Goal: Task Accomplishment & Management: Complete application form

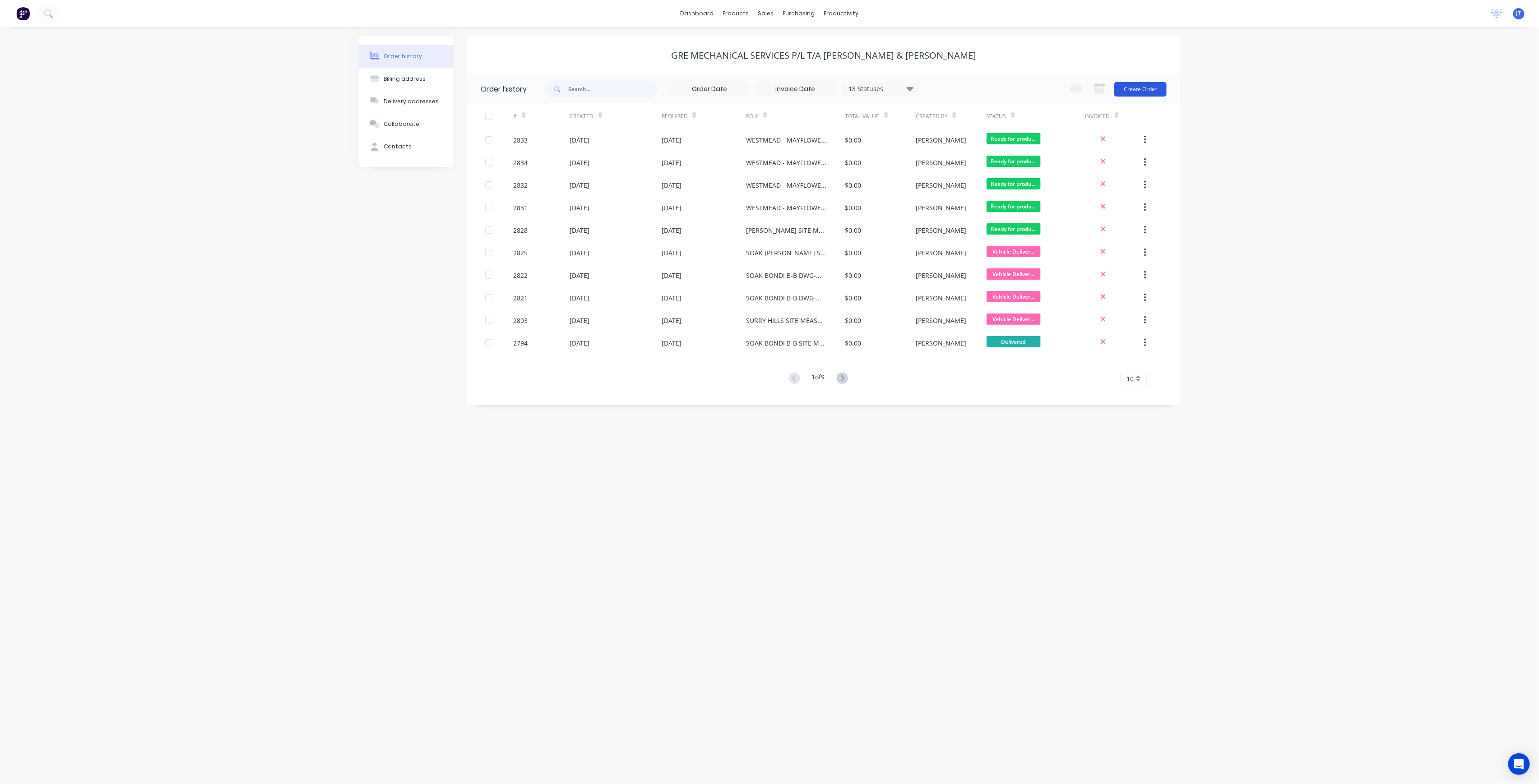
click at [1163, 88] on button "Create Order" at bounding box center [1141, 89] width 53 height 14
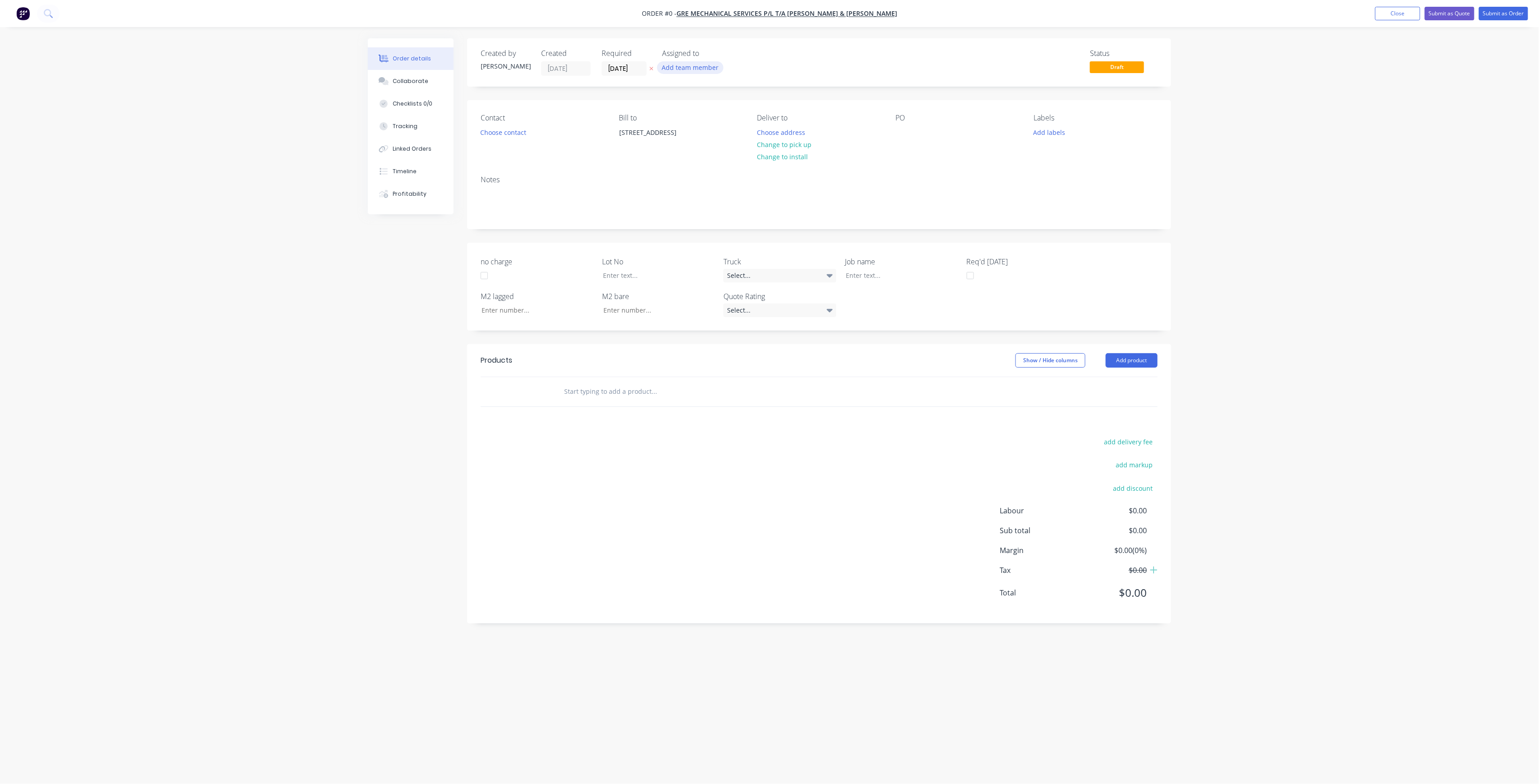
click at [703, 67] on button "Add team member" at bounding box center [690, 67] width 66 height 12
click at [724, 122] on div "[PERSON_NAME] (You)" at bounding box center [735, 117] width 91 height 9
click at [730, 183] on div "[PERSON_NAME]" at bounding box center [735, 181] width 91 height 9
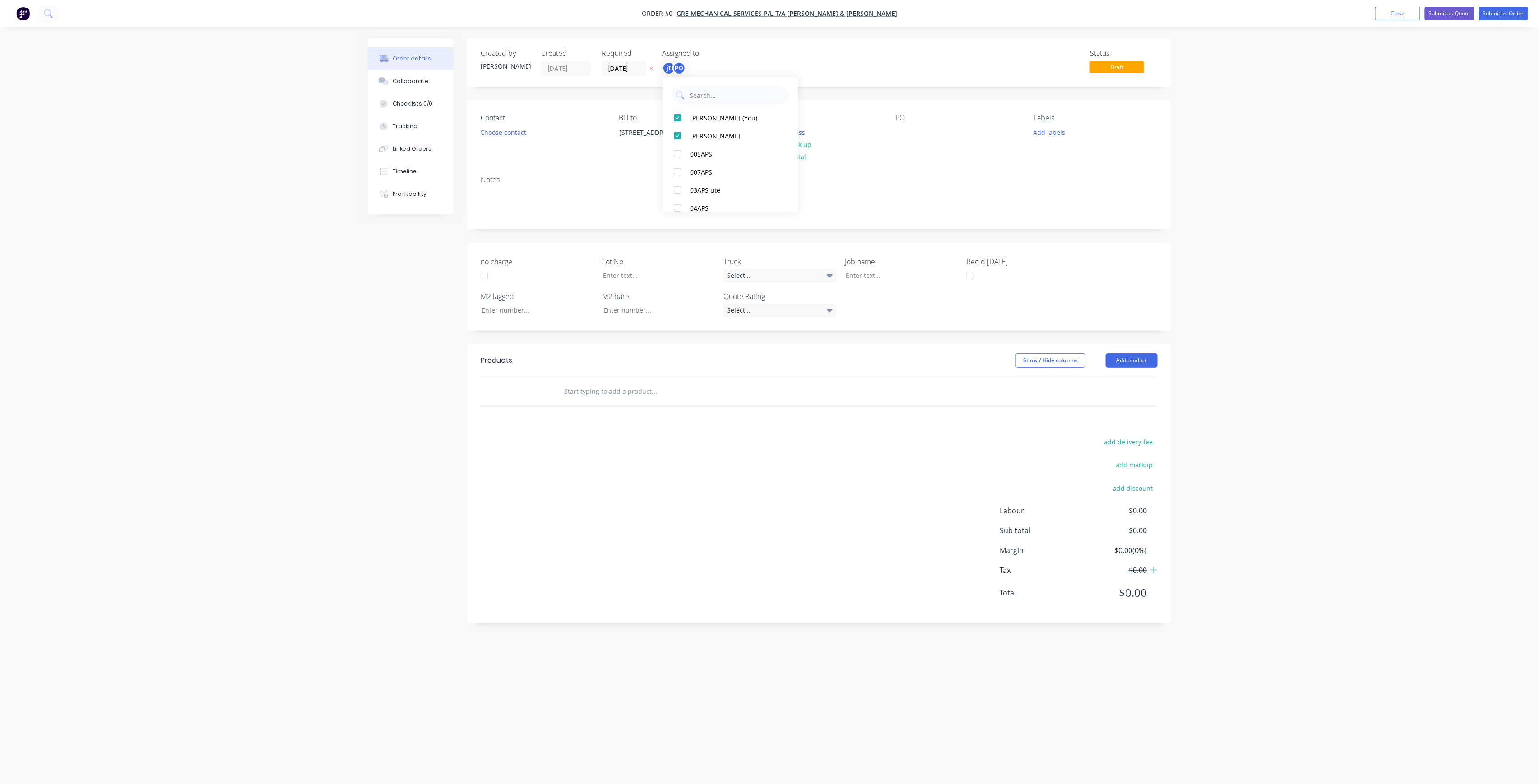
click at [875, 127] on div "Order details Collaborate Checklists 0/0 Tracking Linked Orders Timeline Profit…" at bounding box center [770, 375] width 822 height 673
click at [903, 134] on div at bounding box center [903, 132] width 14 height 13
paste div
click at [981, 103] on div "Contact Choose contact [PERSON_NAME] to [STREET_ADDRESS] Deliver to Choose addr…" at bounding box center [819, 135] width 704 height 72
click at [941, 143] on div "WESTMEAD - MAYFLOWERBASEMENT - BUILDING 4RUN E" at bounding box center [952, 142] width 113 height 32
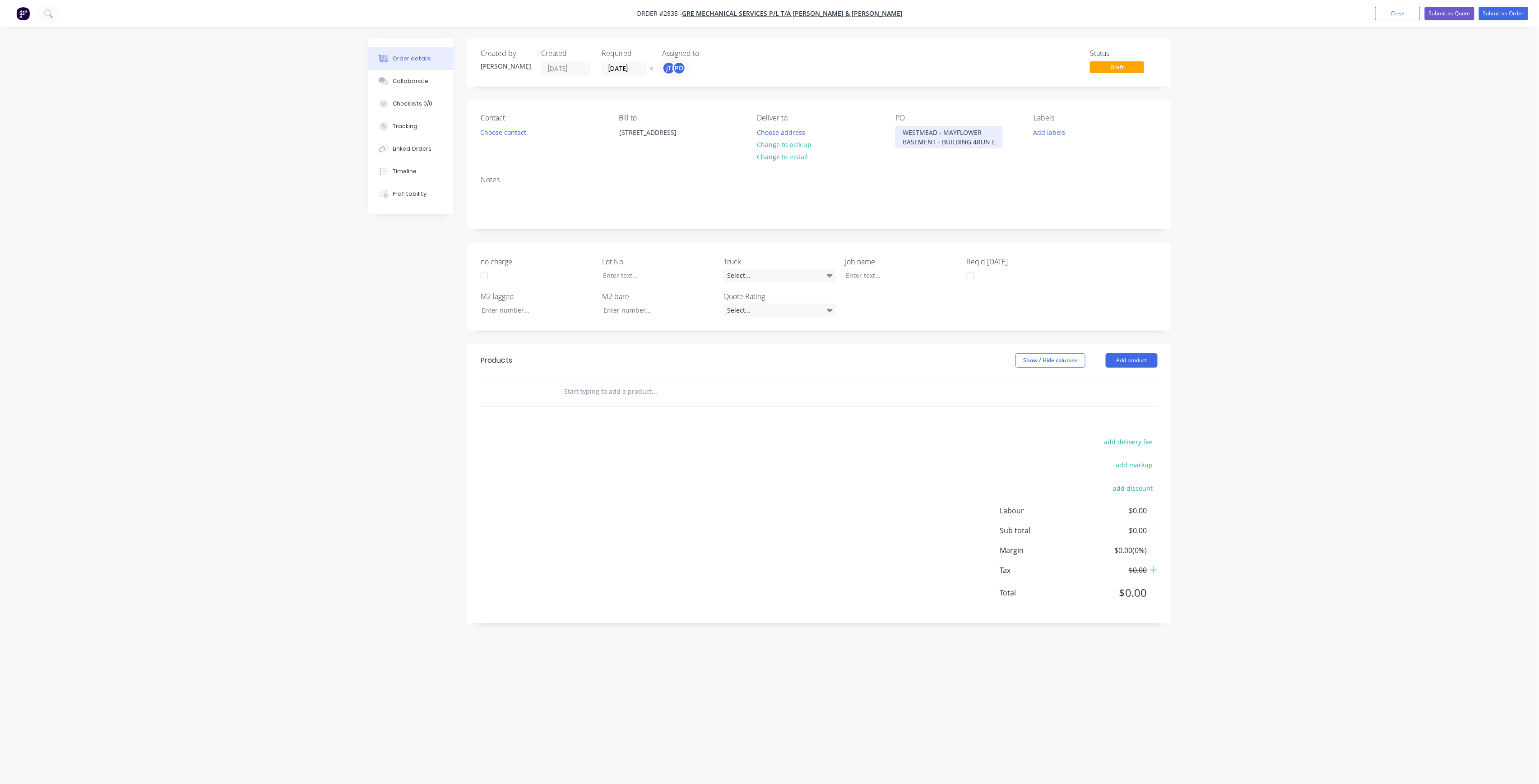
click at [977, 139] on div "WESTMEAD - MAYFLOWER BASEMENT - BUILDING 4RUN E" at bounding box center [949, 137] width 107 height 23
click at [879, 279] on div at bounding box center [894, 279] width 113 height 13
paste div
click at [883, 287] on div "WESTMEAD - MAYFLOWERBASEMENT - BUILDING 4RUN E" at bounding box center [894, 288] width 113 height 32
click at [918, 285] on div "WESTMEAD - MAYFLOWER BASEMENT - BUILDING 4RUN E" at bounding box center [894, 283] width 113 height 23
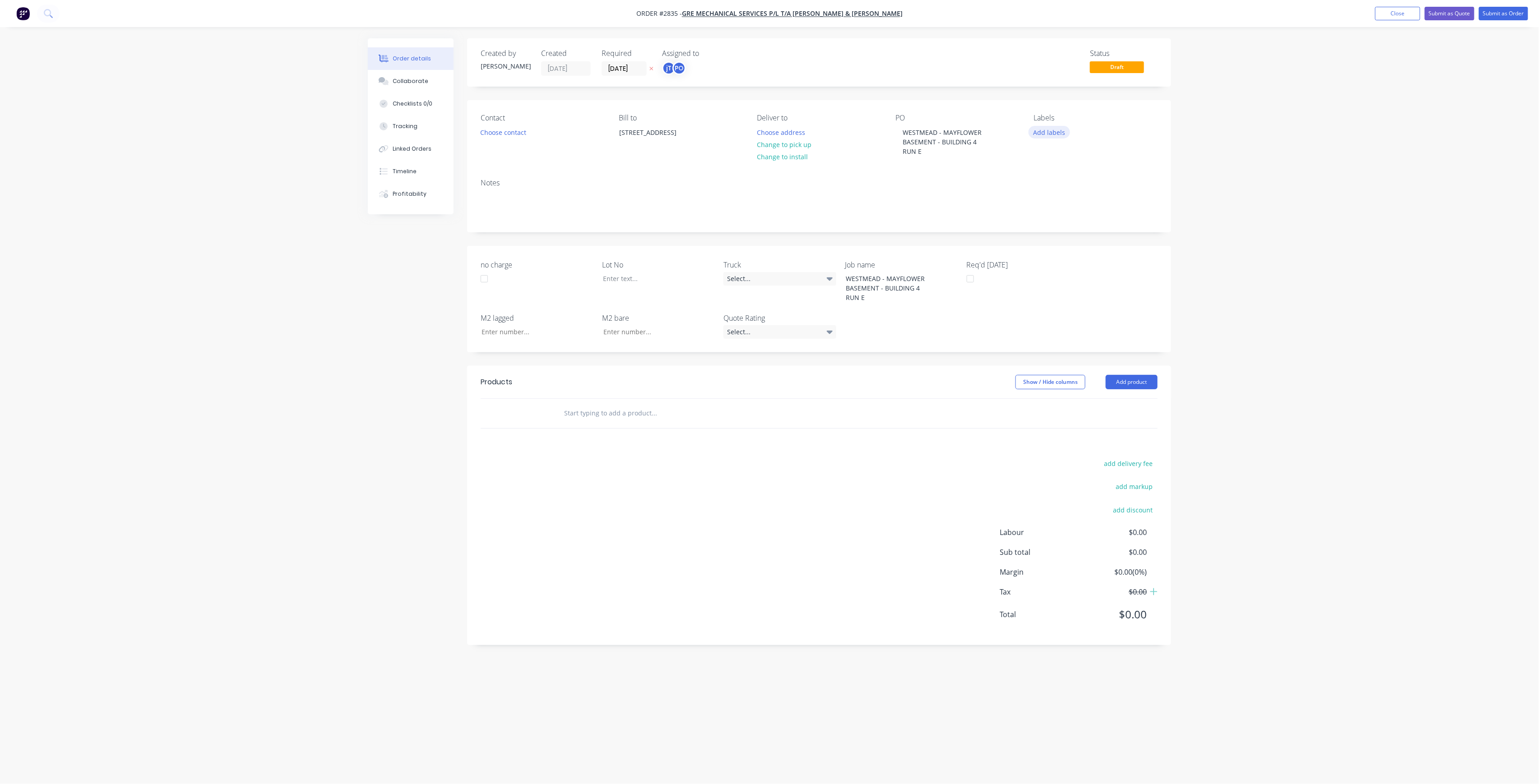
click at [1035, 131] on button "Add labels" at bounding box center [1049, 131] width 42 height 12
click at [1066, 159] on input "text" at bounding box center [1109, 158] width 94 height 18
type input "LOT-347"
click at [1066, 213] on div "LOT-347" at bounding box center [1073, 213] width 29 height 10
click at [1304, 219] on div "Order details Collaborate Checklists 0/0 Tracking Linked Orders Timeline Profit…" at bounding box center [769, 392] width 1539 height 784
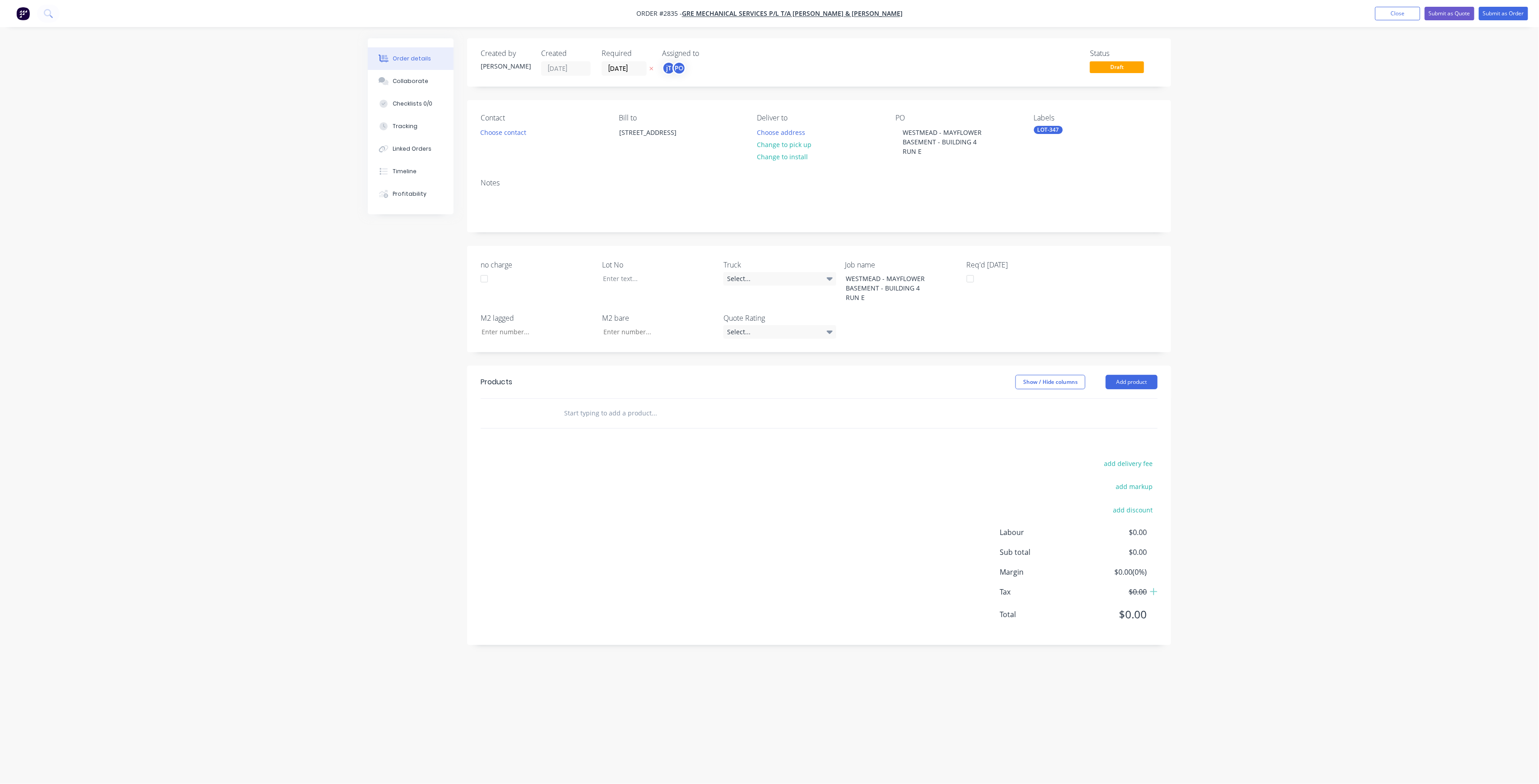
click at [1050, 130] on div "LOT-347" at bounding box center [1049, 130] width 29 height 8
click at [1096, 152] on input "LOT-347" at bounding box center [1109, 154] width 94 height 18
type input "MAIN"
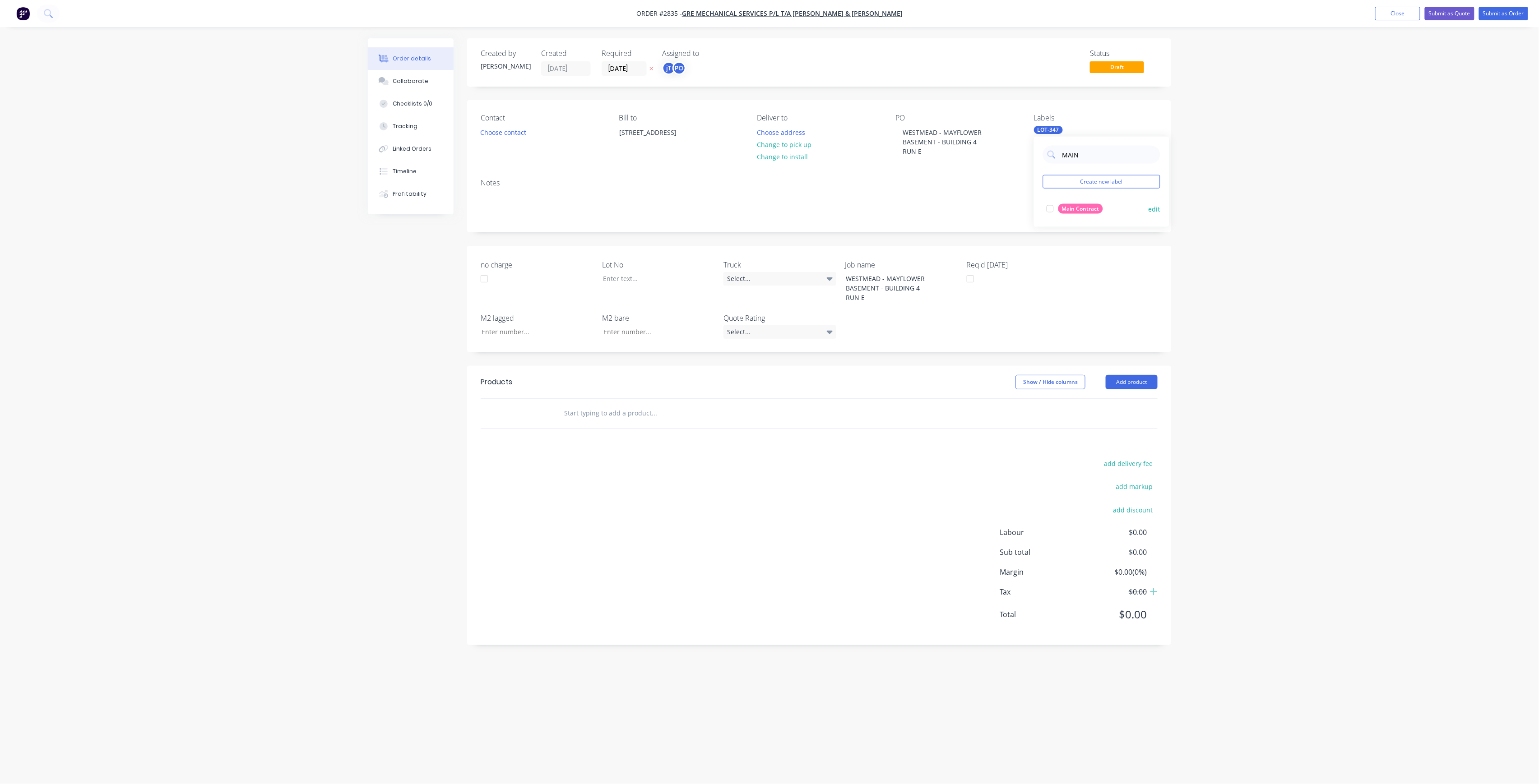
click at [1079, 213] on div "Main Contract" at bounding box center [1081, 209] width 45 height 10
click at [1278, 210] on div "Order details Collaborate Checklists 0/0 Tracking Linked Orders Timeline Profit…" at bounding box center [769, 392] width 1539 height 784
click at [1108, 134] on div "LOT-347 Main Contract" at bounding box center [1096, 130] width 124 height 8
click at [1115, 150] on input "MAIN" at bounding box center [1109, 154] width 94 height 18
type input "M"
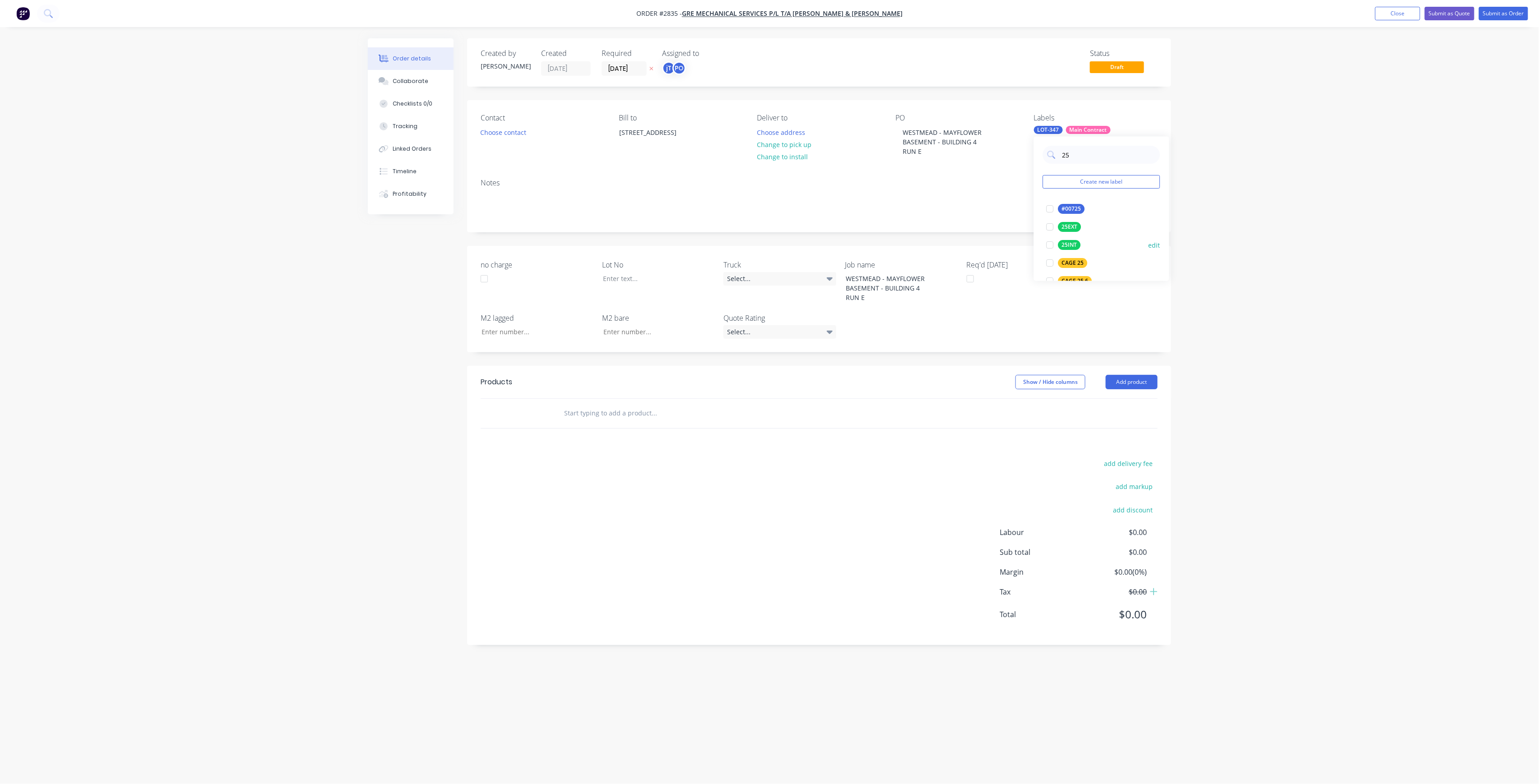
type input "25"
click at [1064, 246] on div "25INT" at bounding box center [1070, 245] width 23 height 10
click at [1306, 256] on div "Order details Collaborate Checklists 0/0 Tracking Linked Orders Timeline Profit…" at bounding box center [769, 392] width 1539 height 784
click at [777, 130] on button "Choose address" at bounding box center [781, 131] width 57 height 12
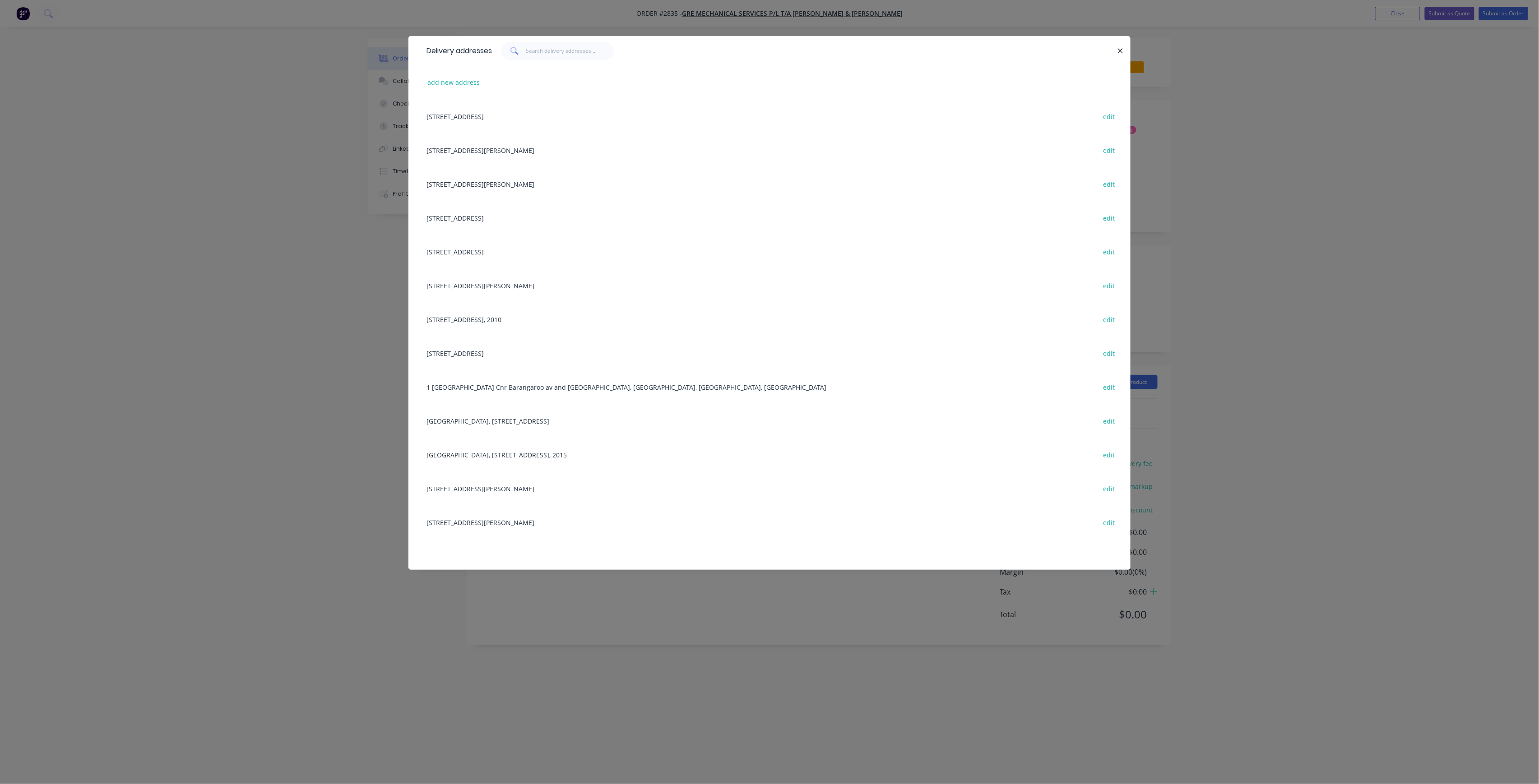
click at [524, 190] on div "[STREET_ADDRESS][PERSON_NAME] edit" at bounding box center [769, 183] width 695 height 34
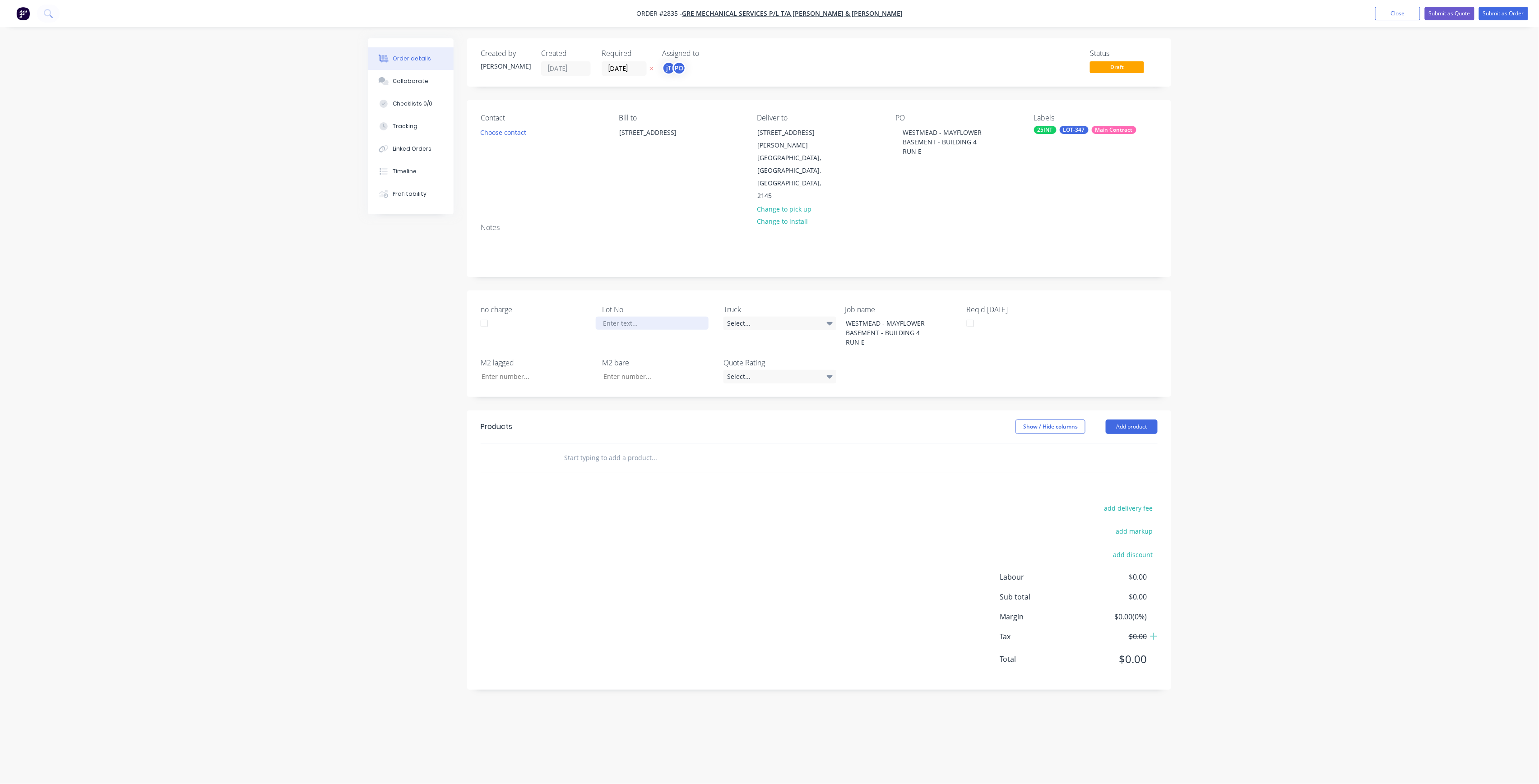
click at [654, 316] on div at bounding box center [652, 323] width 113 height 13
click at [631, 449] on input "text" at bounding box center [653, 457] width 180 height 18
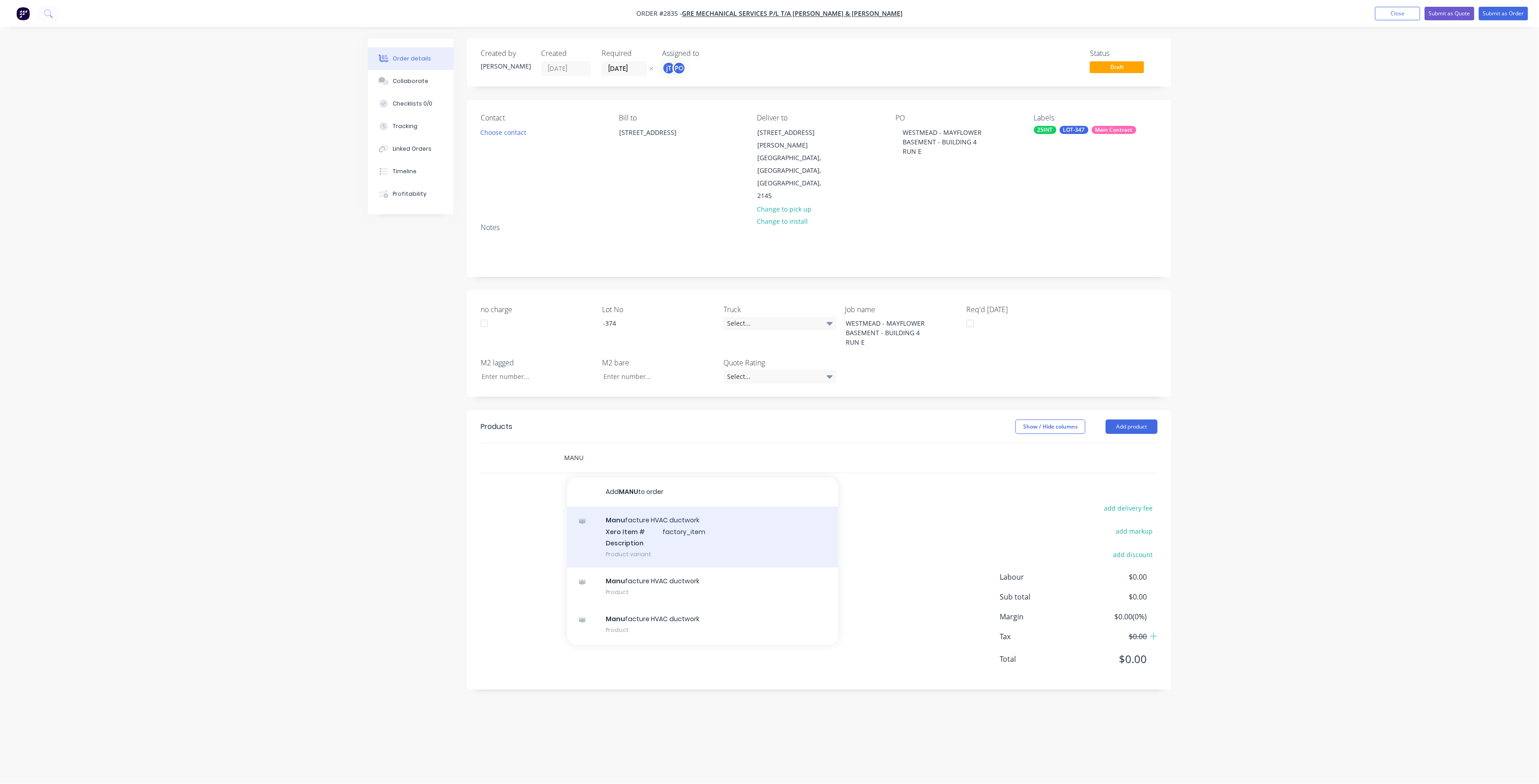
type input "MANU"
click at [646, 516] on div "Manu facture HVAC ductwork Xero Item # factory_item Description Product variant" at bounding box center [703, 537] width 271 height 61
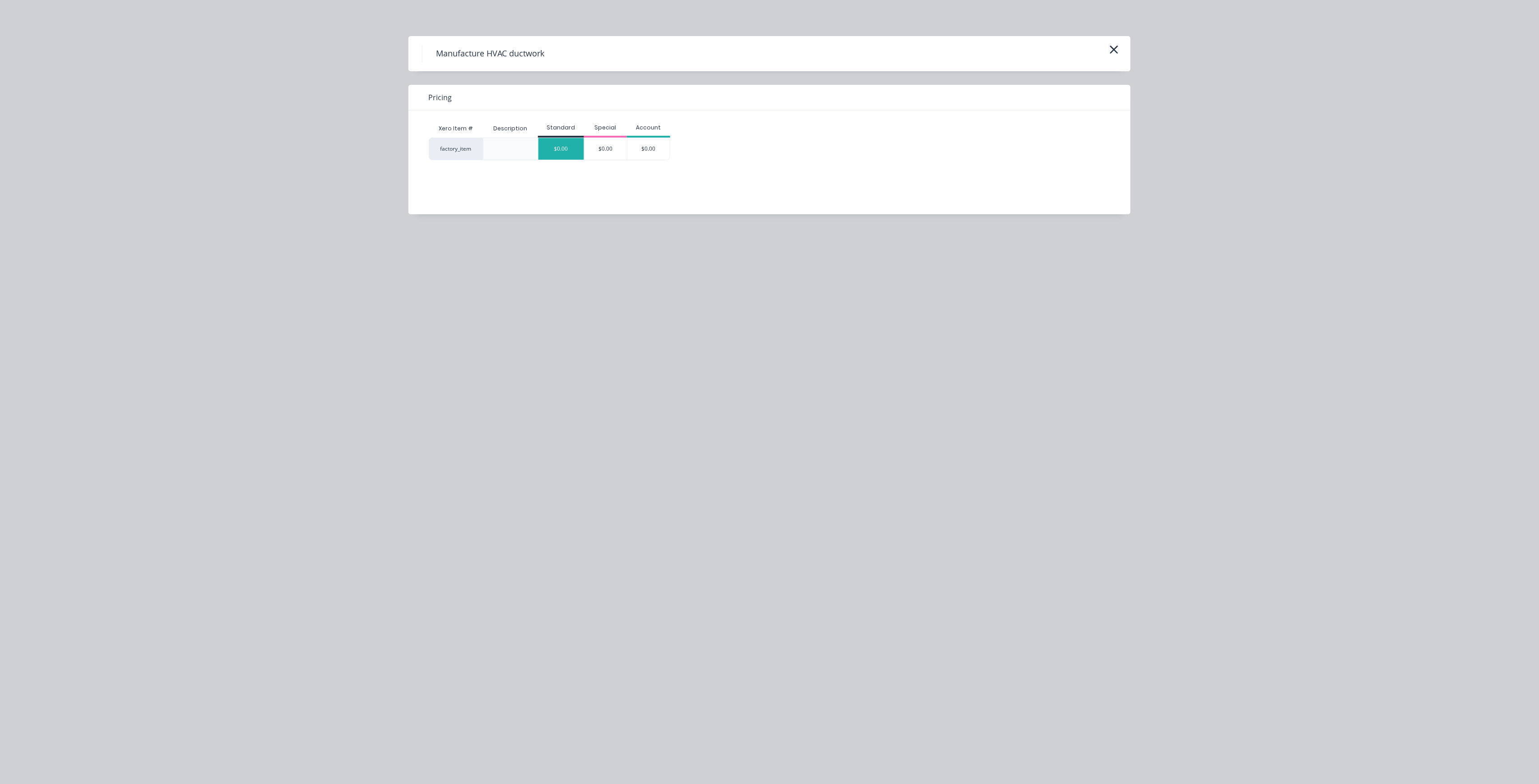
click at [564, 151] on div "$0.00" at bounding box center [561, 149] width 46 height 22
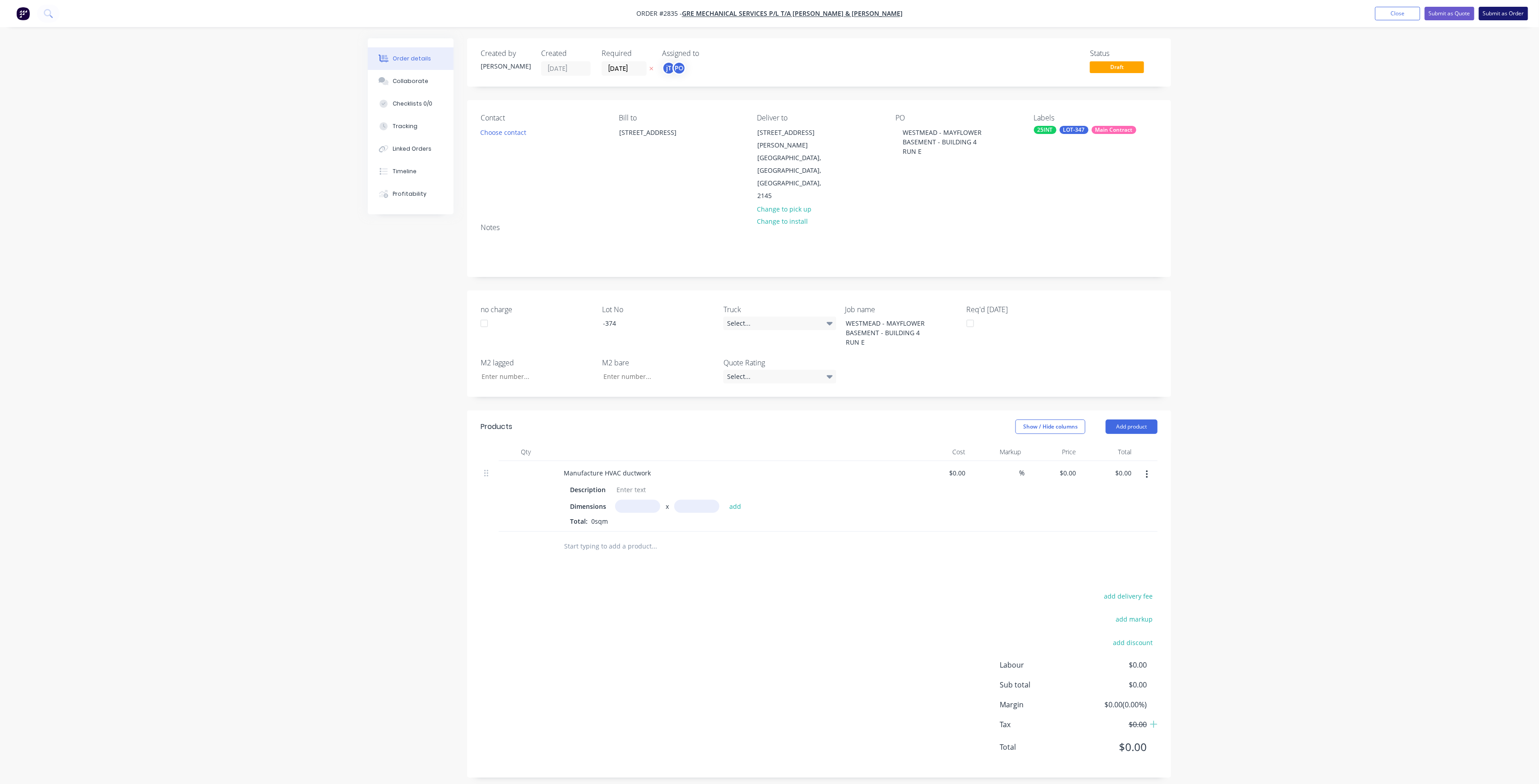
click at [1516, 9] on button "Submit as Order" at bounding box center [1504, 13] width 49 height 13
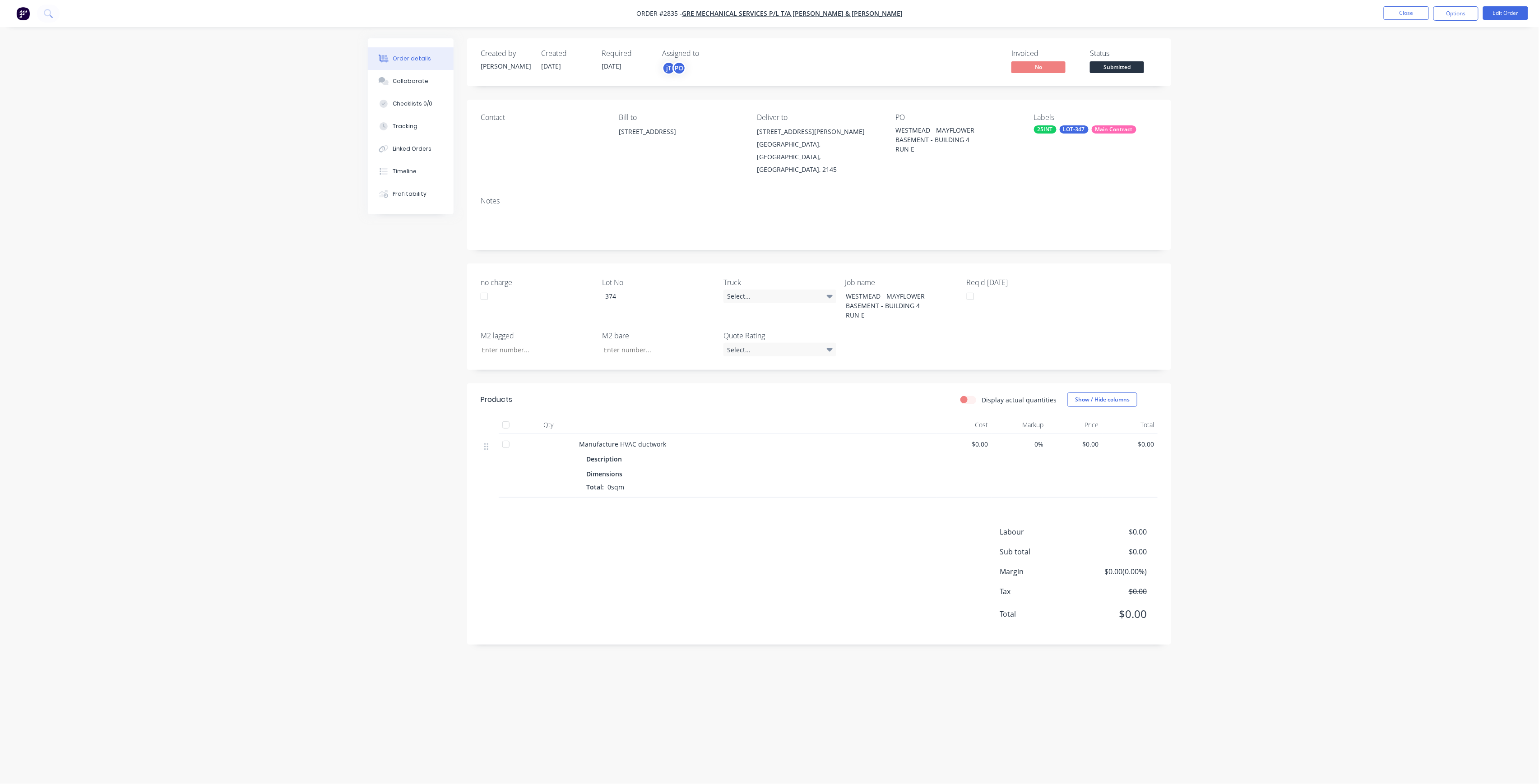
click at [1087, 67] on div "Invoiced No Status Submitted" at bounding box center [955, 61] width 405 height 26
click at [1093, 67] on span "Submitted" at bounding box center [1117, 67] width 54 height 11
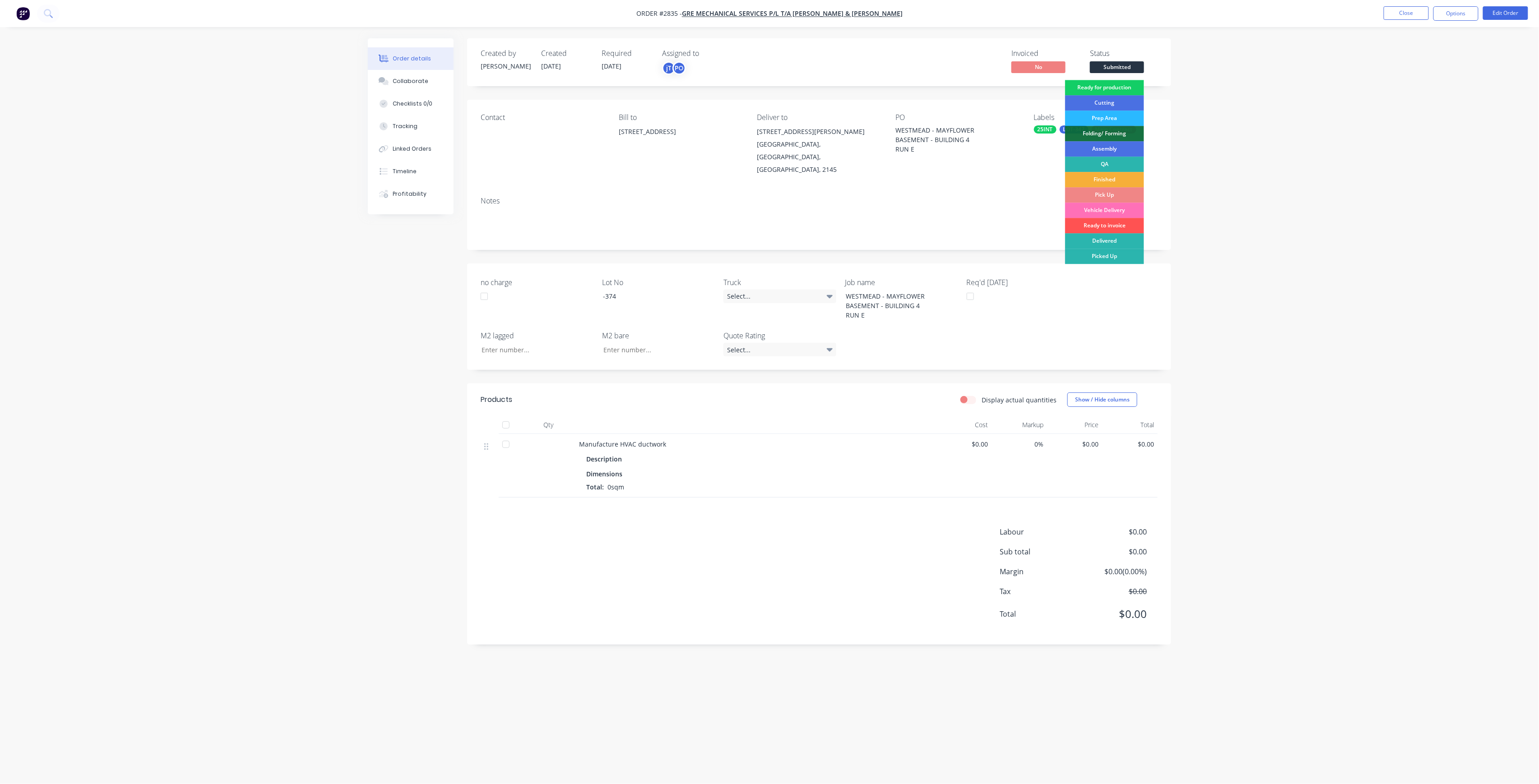
click at [1102, 86] on div "Ready for production" at bounding box center [1104, 87] width 79 height 15
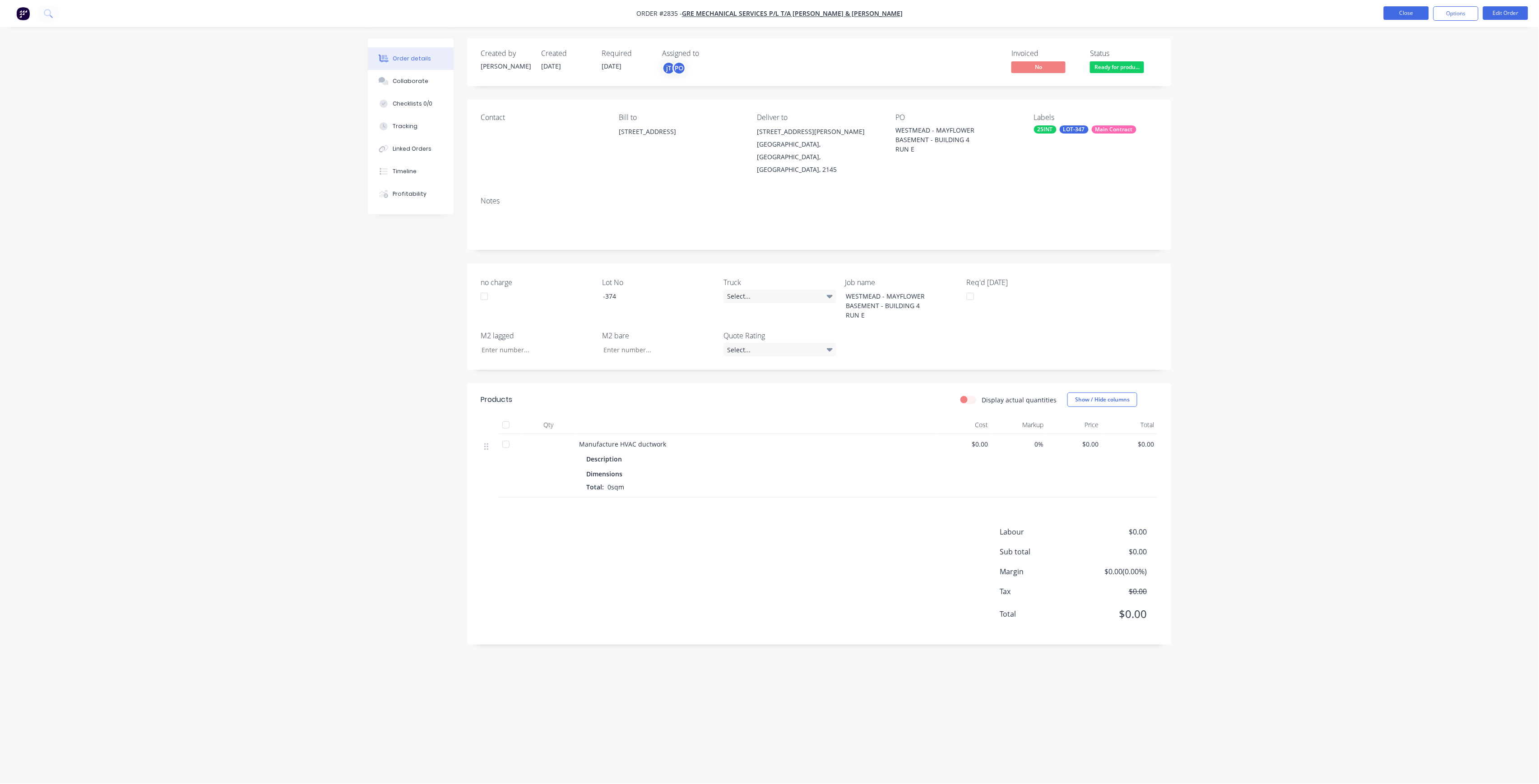
click at [1403, 17] on button "Close" at bounding box center [1406, 13] width 45 height 13
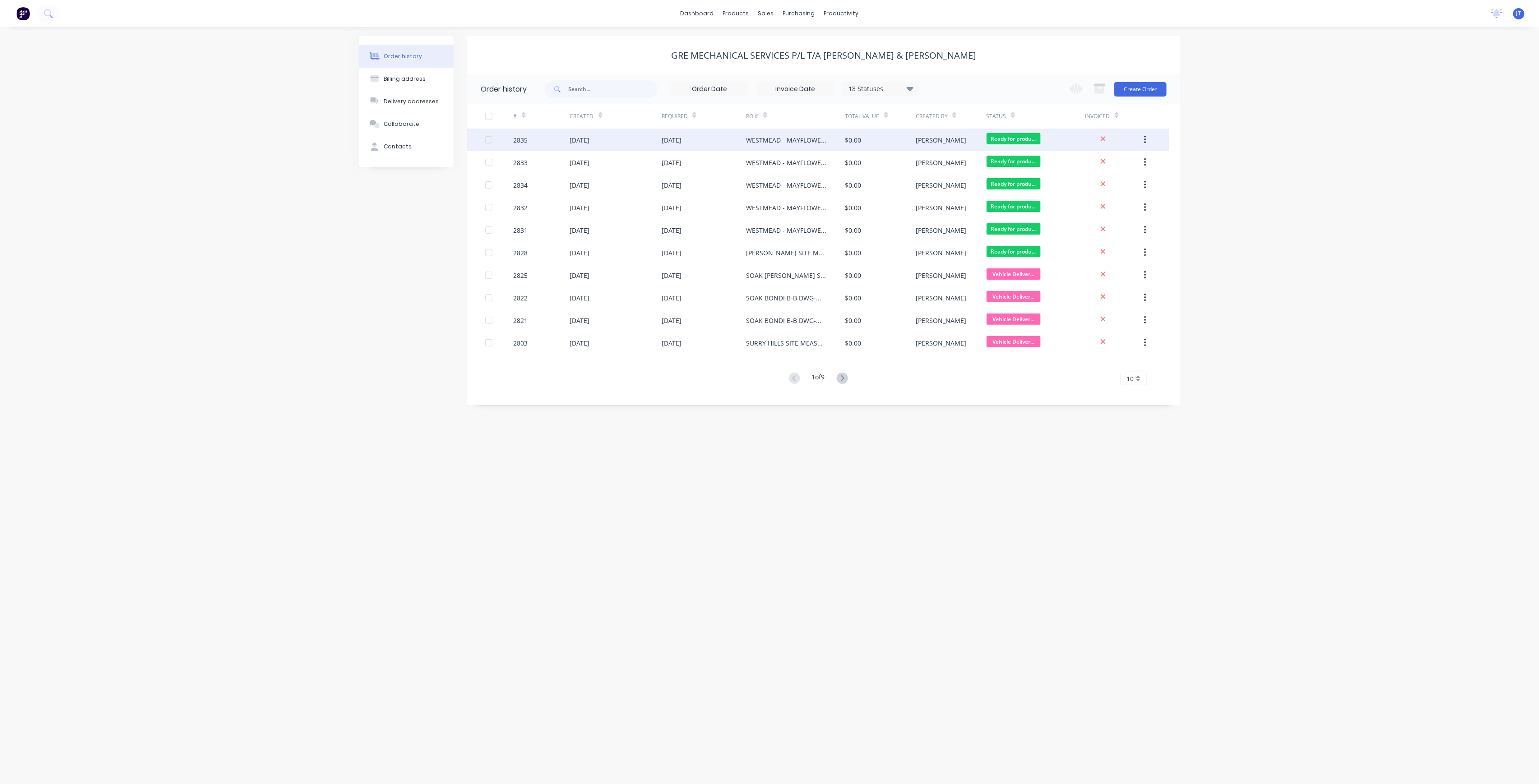
click at [775, 136] on div "WESTMEAD - MAYFLOWER BASEMENT - BUILDING 4 RUN E" at bounding box center [786, 140] width 81 height 9
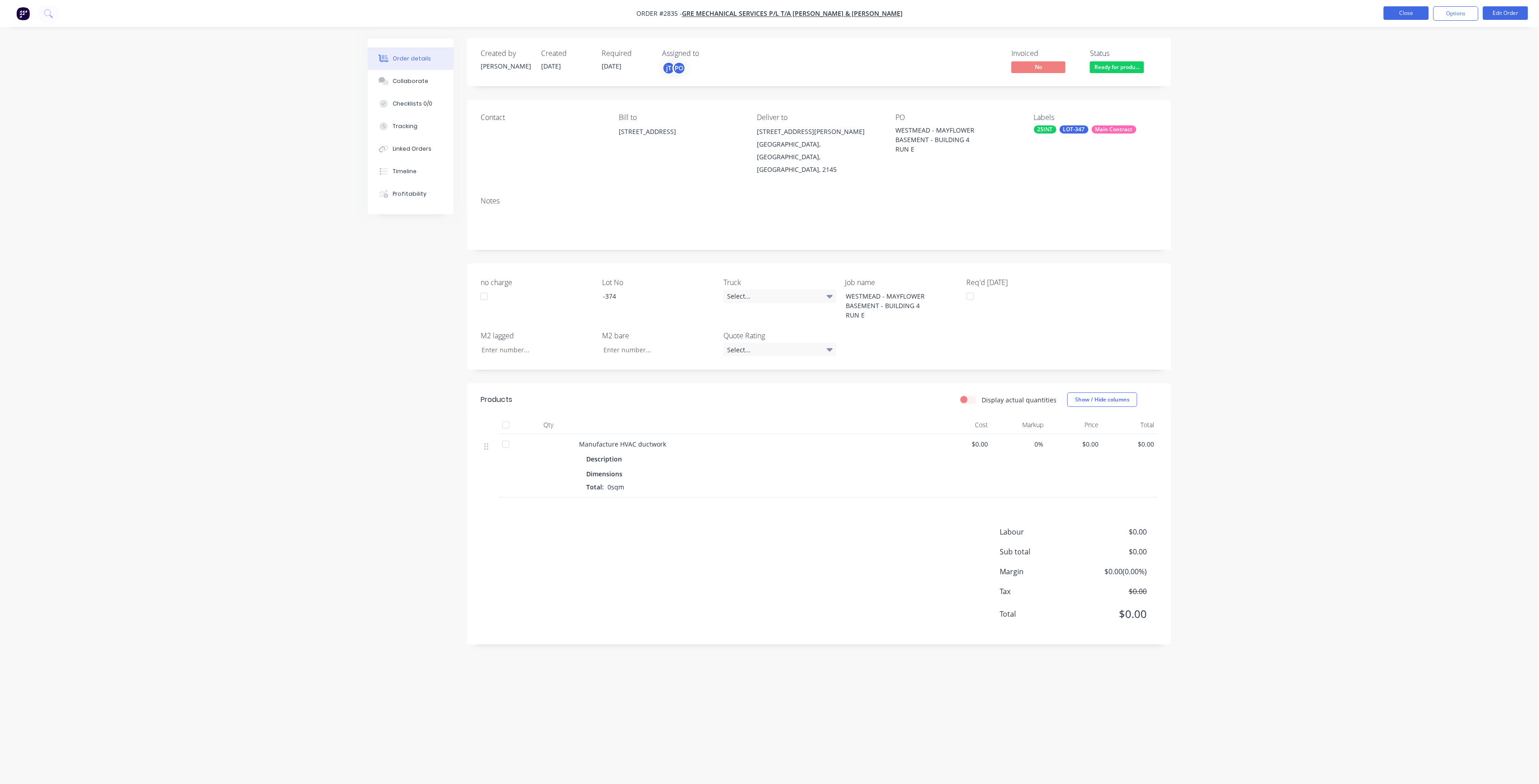
click at [1423, 8] on button "Close" at bounding box center [1406, 13] width 45 height 13
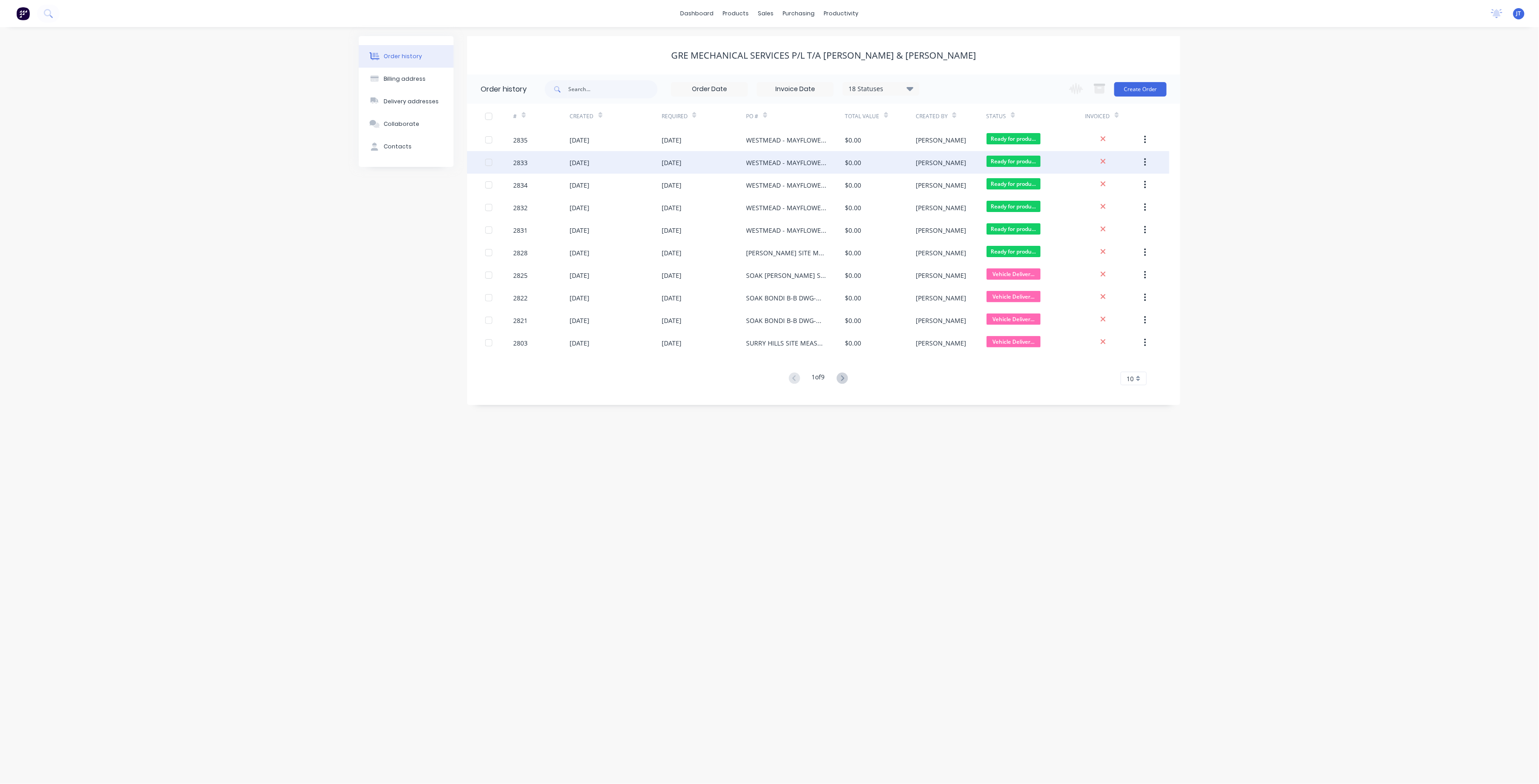
click at [842, 161] on div "WESTMEAD - MAYFLOWER BASEMENT - BUILDING 4 RUN E" at bounding box center [796, 162] width 99 height 23
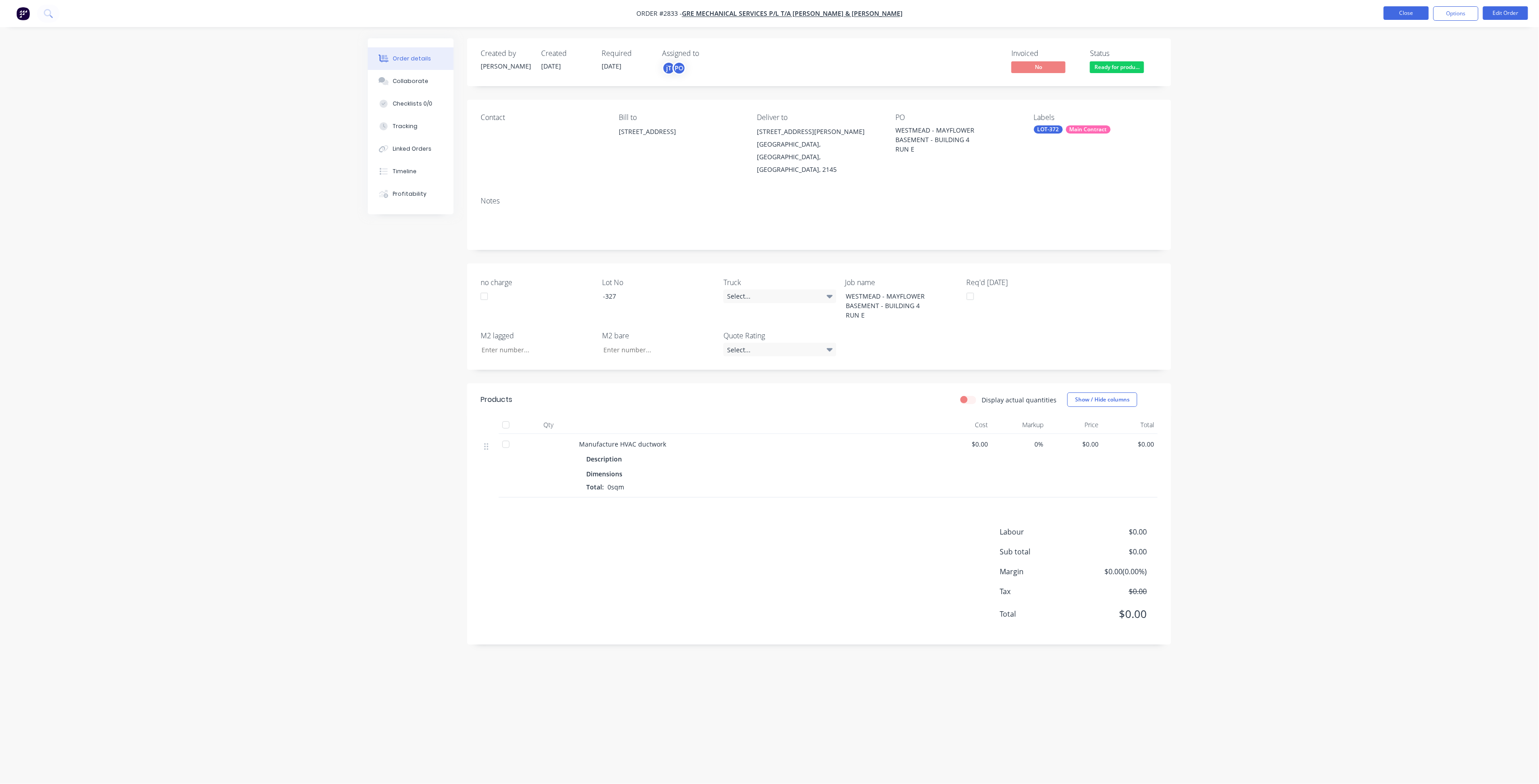
click at [1394, 15] on button "Close" at bounding box center [1406, 13] width 45 height 13
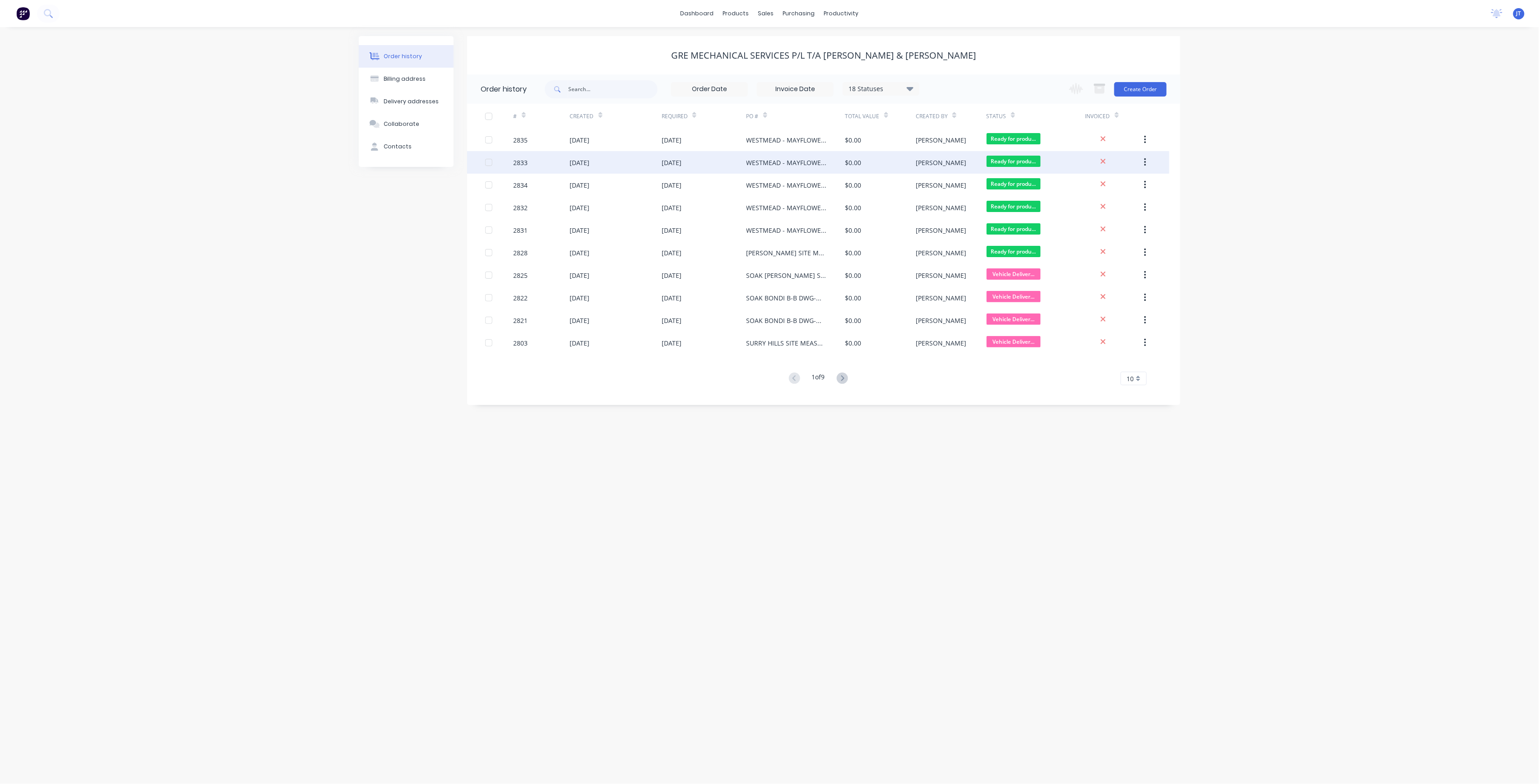
click at [899, 159] on div "$0.00" at bounding box center [880, 162] width 70 height 23
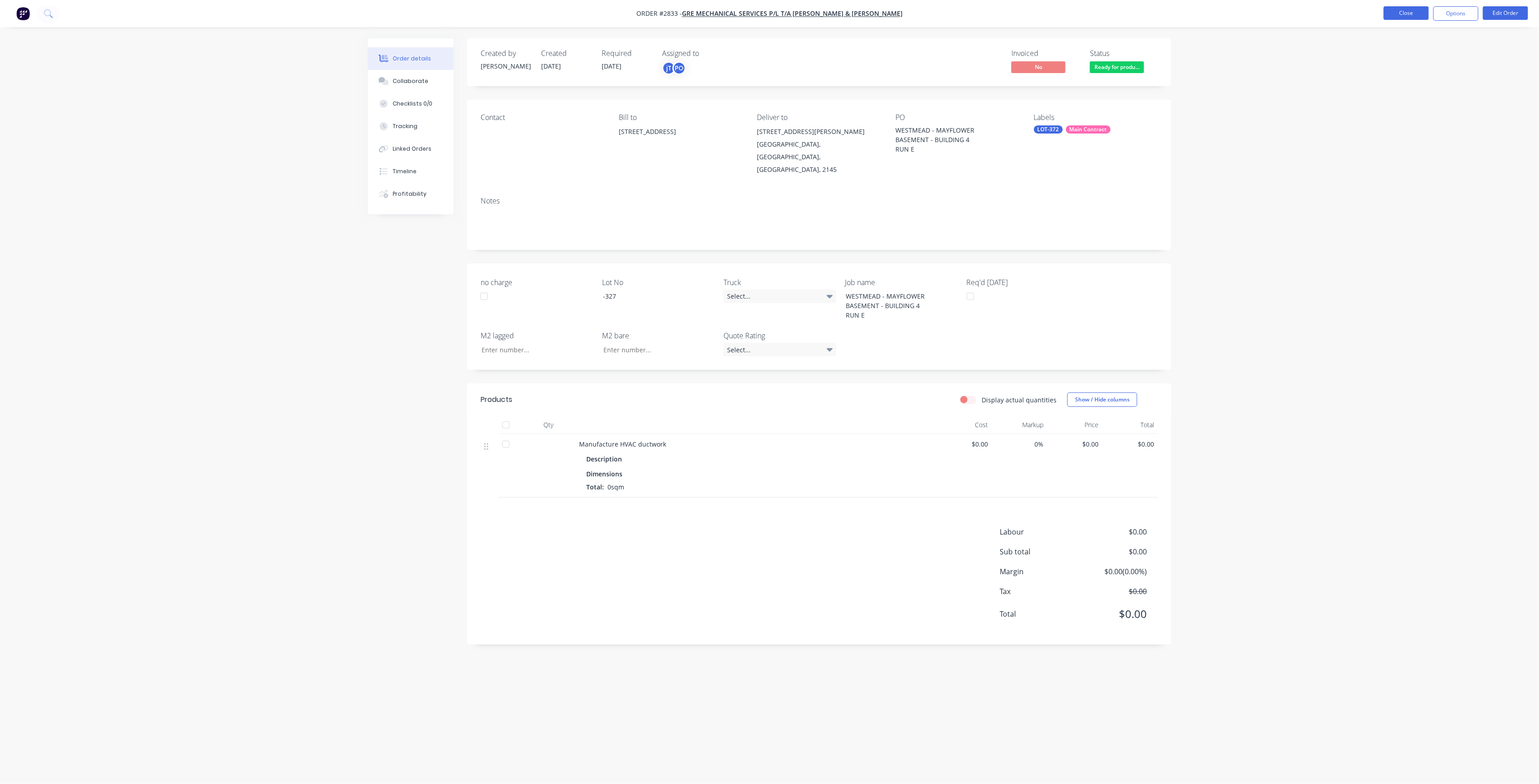
click at [1397, 15] on button "Close" at bounding box center [1406, 13] width 45 height 13
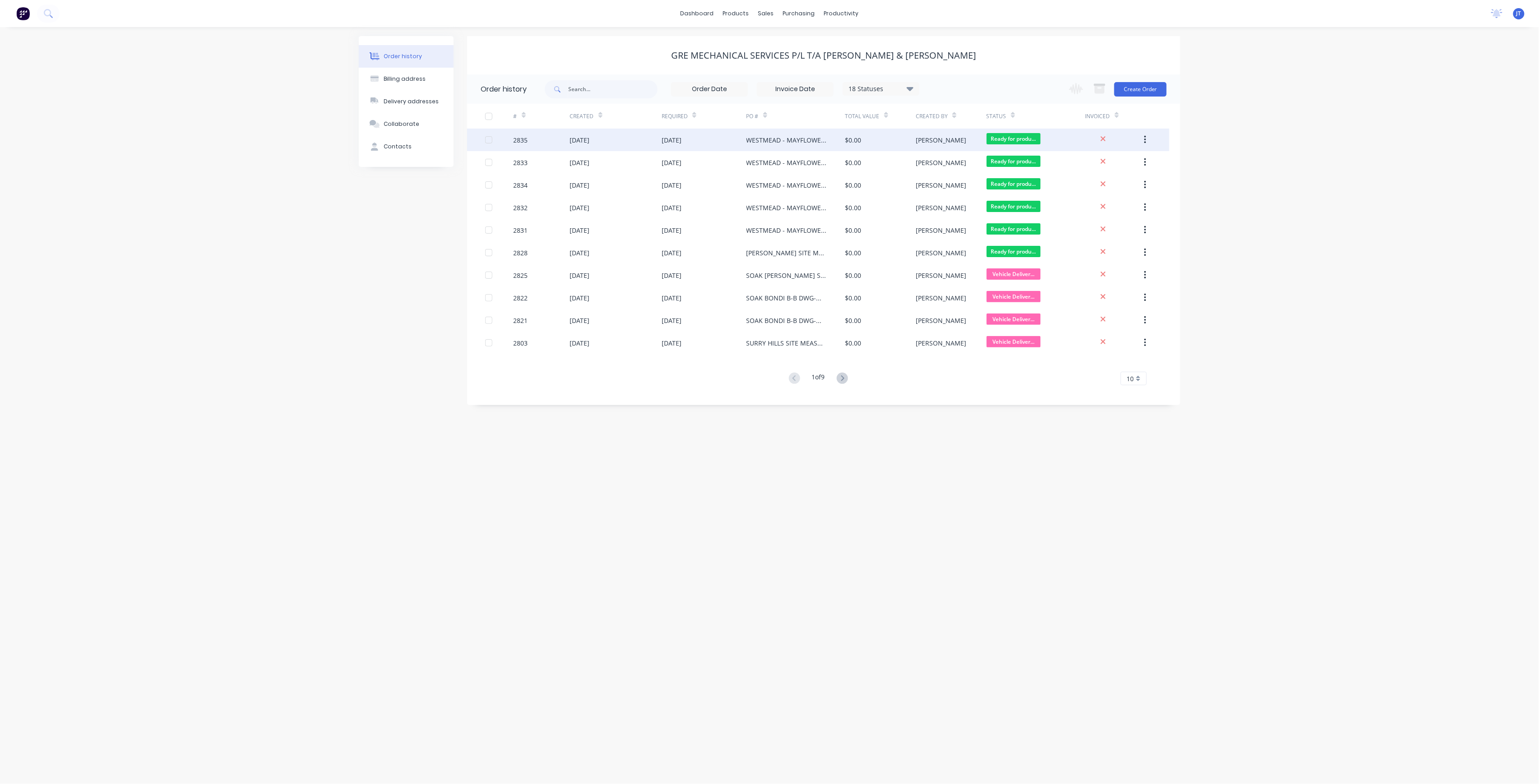
click at [778, 146] on div "WESTMEAD - MAYFLOWER BASEMENT - BUILDING 4 RUN E" at bounding box center [796, 139] width 99 height 23
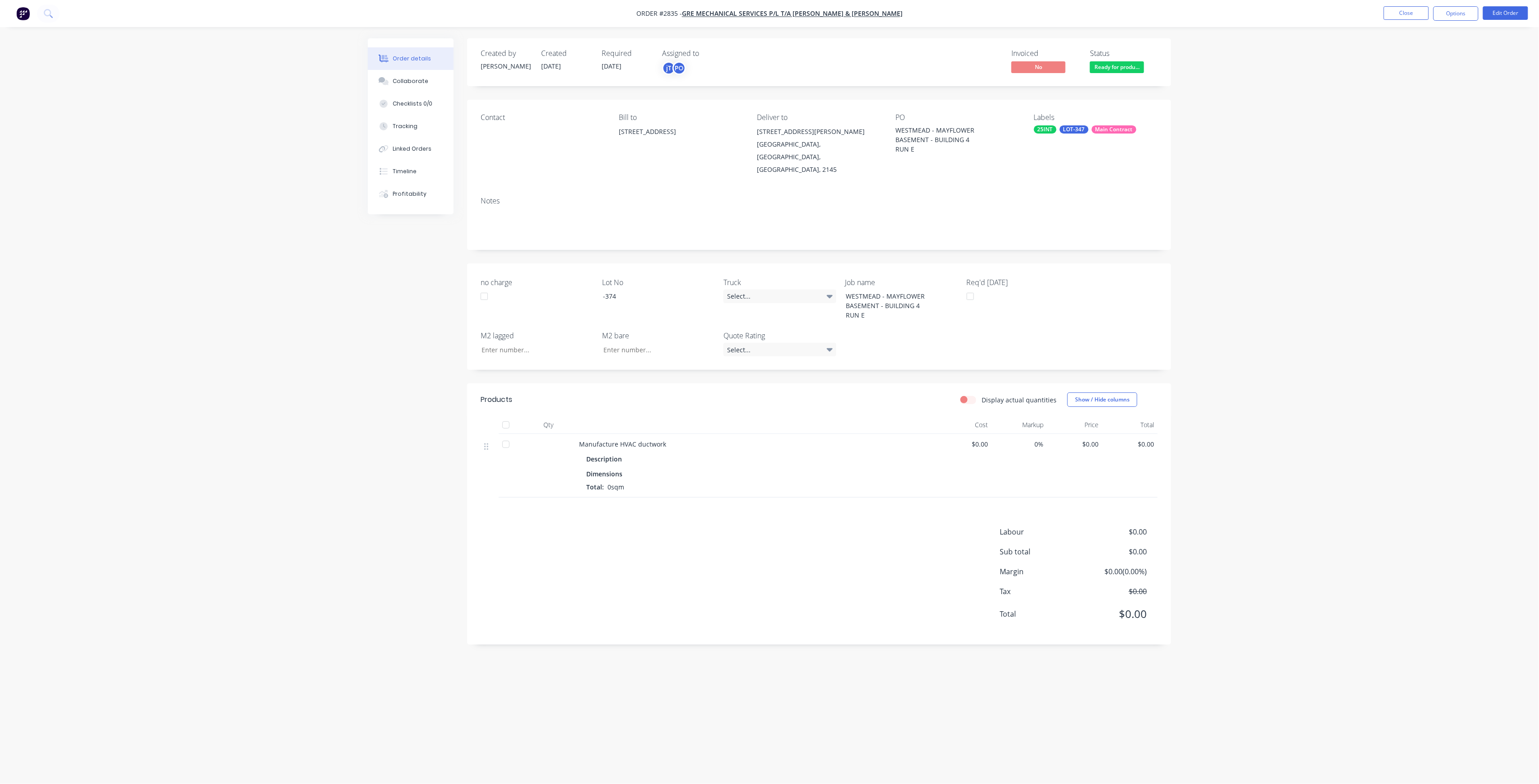
click at [1084, 124] on div "Labels 25INT LOT-347 Main Contract" at bounding box center [1096, 145] width 124 height 63
click at [1078, 128] on div "LOT-347" at bounding box center [1074, 129] width 29 height 8
click at [1082, 223] on div "LOT-347" at bounding box center [1073, 227] width 29 height 10
click at [1076, 164] on div "Create new label 25INT edit Main Contract edit #00672 edit #00725 edit #00798 e…" at bounding box center [1102, 209] width 135 height 144
click at [1076, 159] on input "text" at bounding box center [1109, 154] width 94 height 18
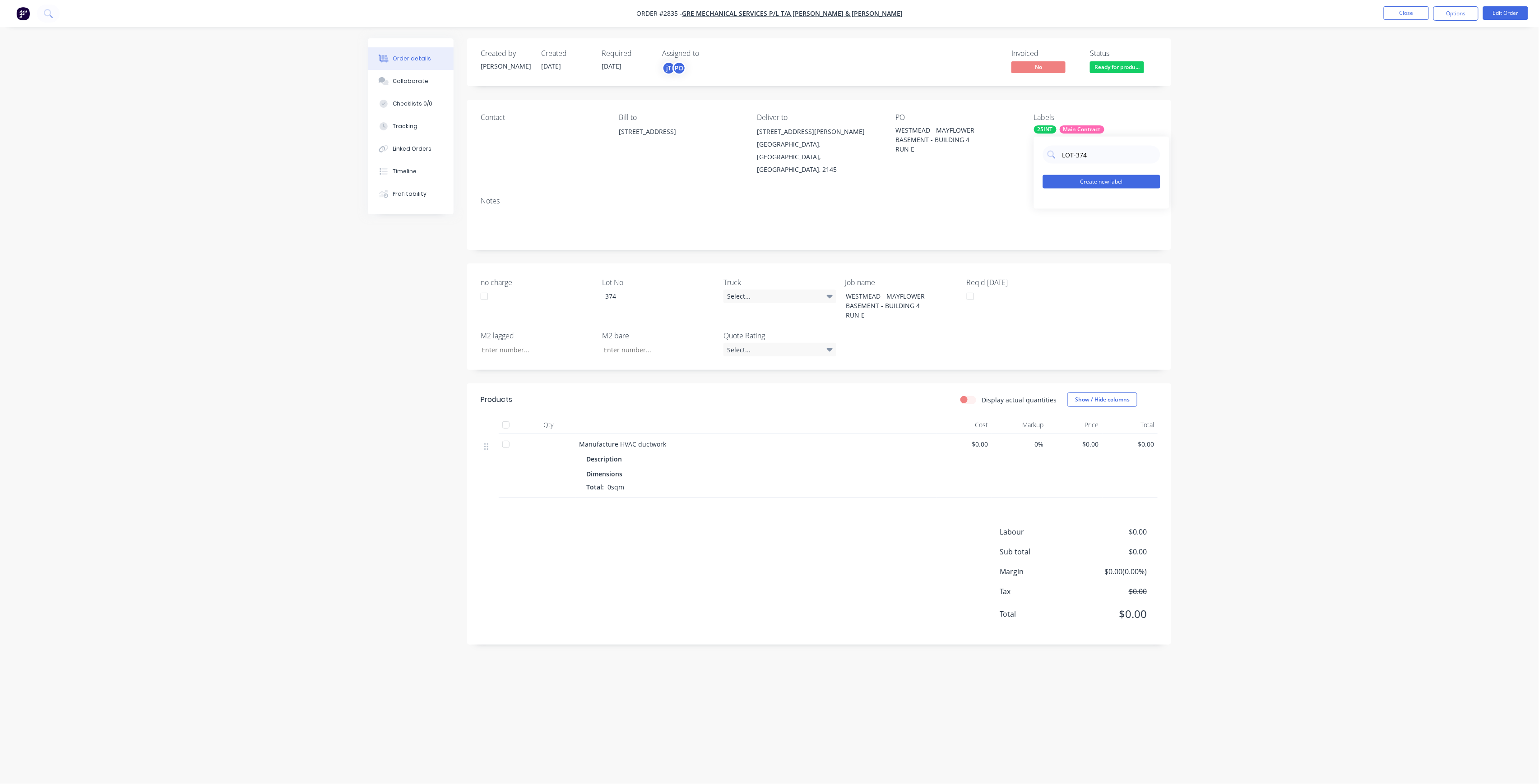
type input "LOT-374"
click at [1094, 177] on button "Create new label" at bounding box center [1101, 181] width 117 height 13
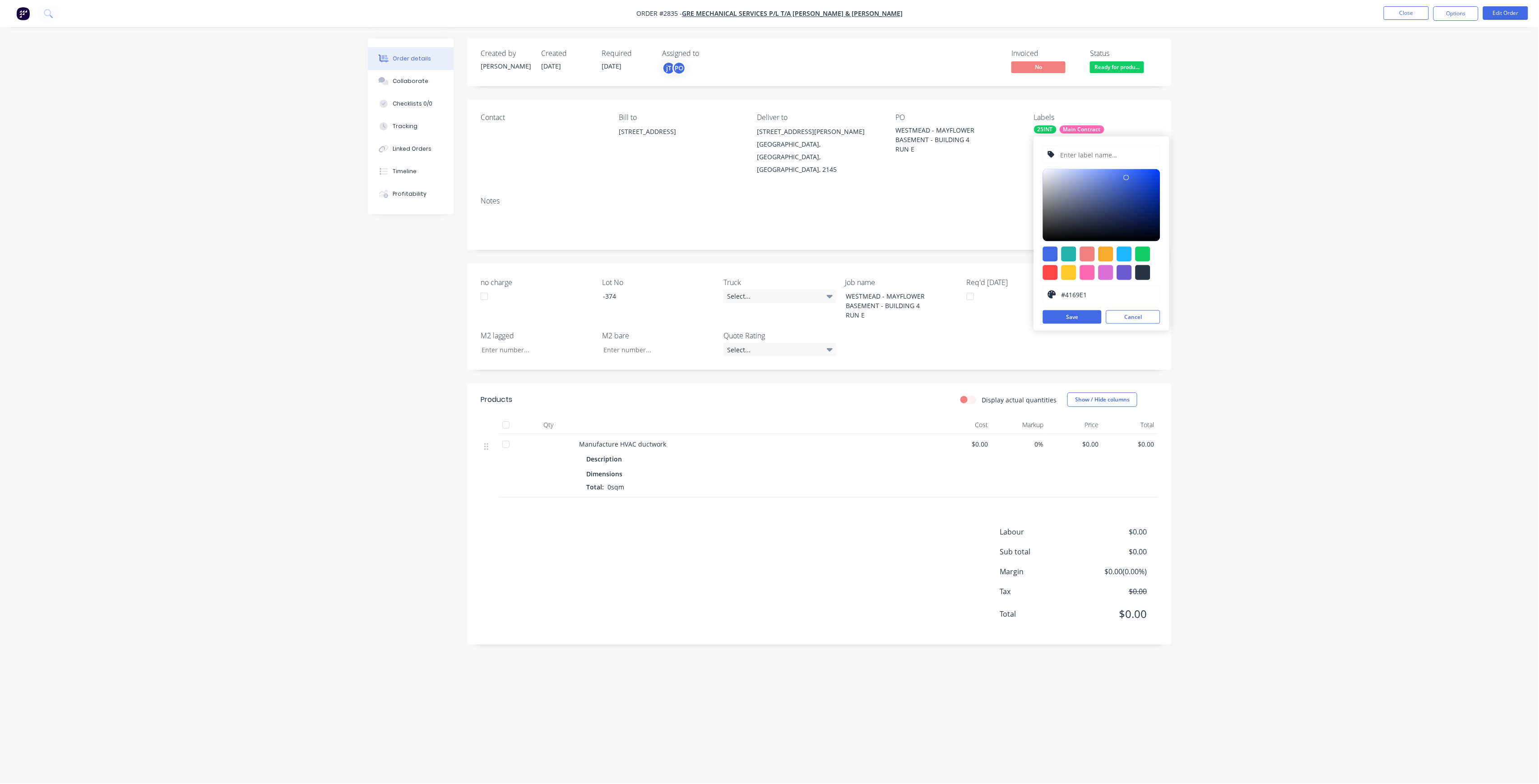
click at [1095, 158] on input "text" at bounding box center [1108, 155] width 96 height 17
type input "LOT-374"
drag, startPoint x: 1064, startPoint y: 318, endPoint x: 1082, endPoint y: 306, distance: 21.6
click at [1063, 318] on button "Save" at bounding box center [1072, 316] width 59 height 13
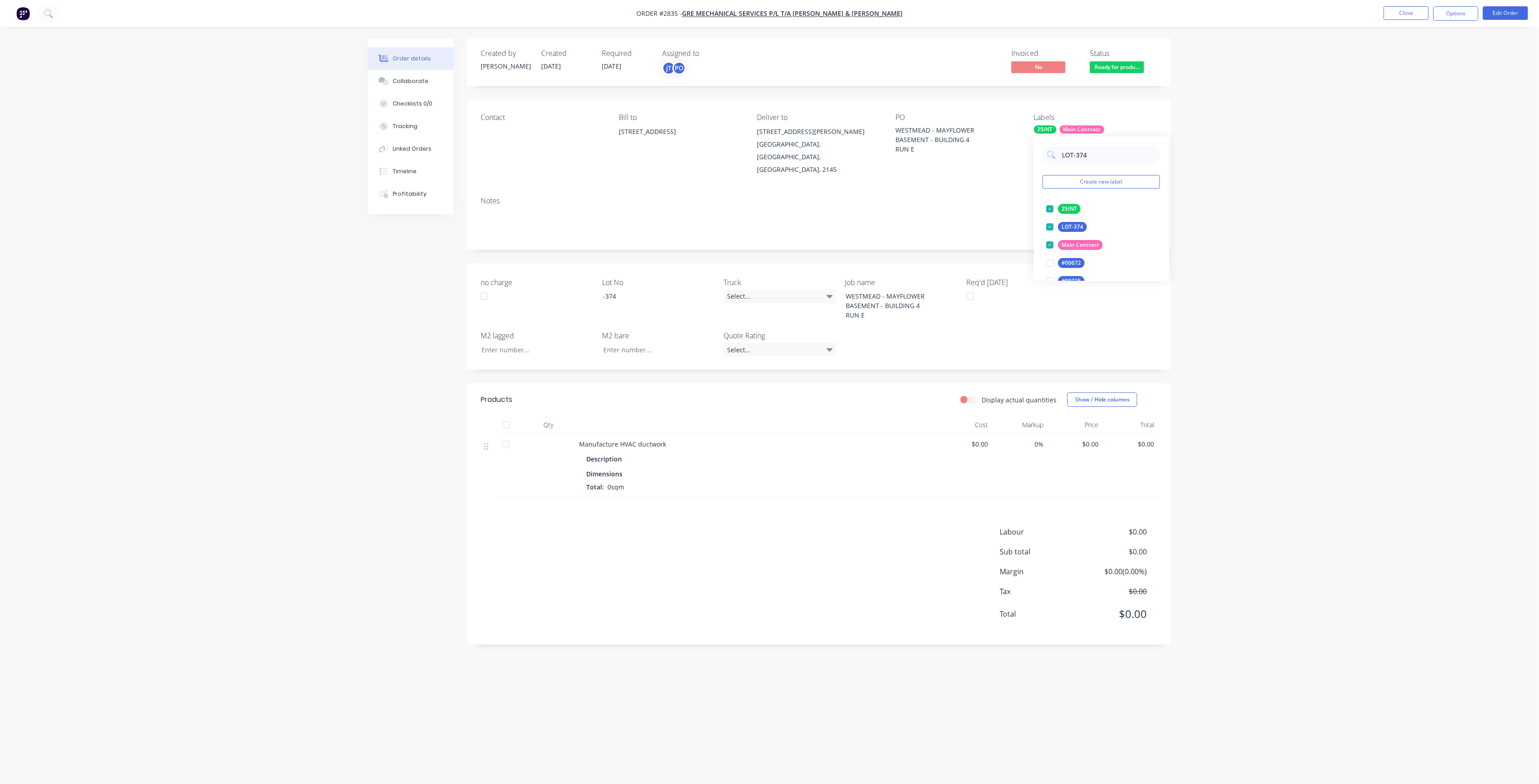
click at [1219, 189] on div "Order details Collaborate Checklists 0/0 Tracking Linked Orders Timeline Profit…" at bounding box center [769, 392] width 1539 height 784
click at [1412, 19] on button "Close" at bounding box center [1406, 13] width 45 height 13
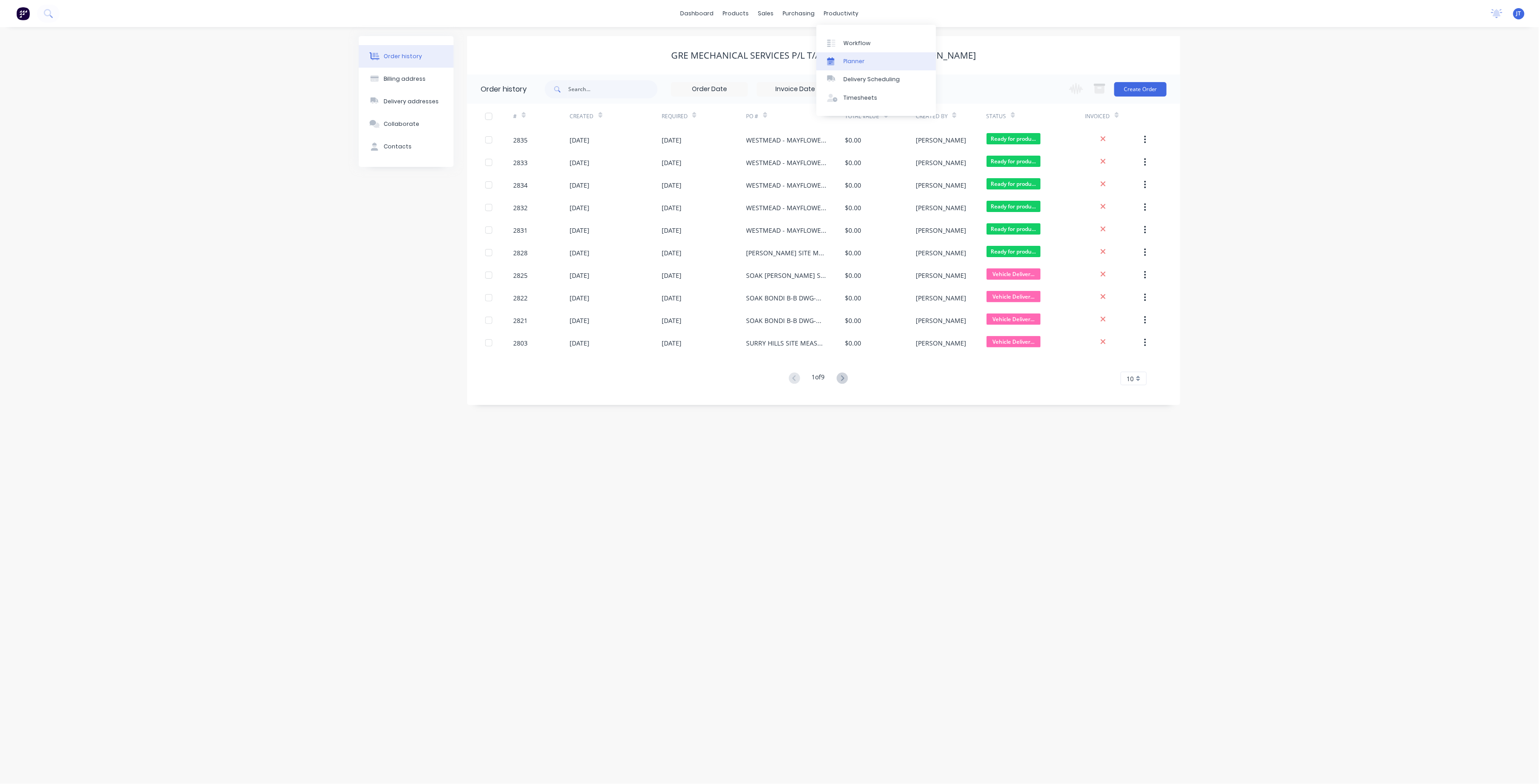
click at [862, 53] on link "Planner" at bounding box center [876, 61] width 120 height 18
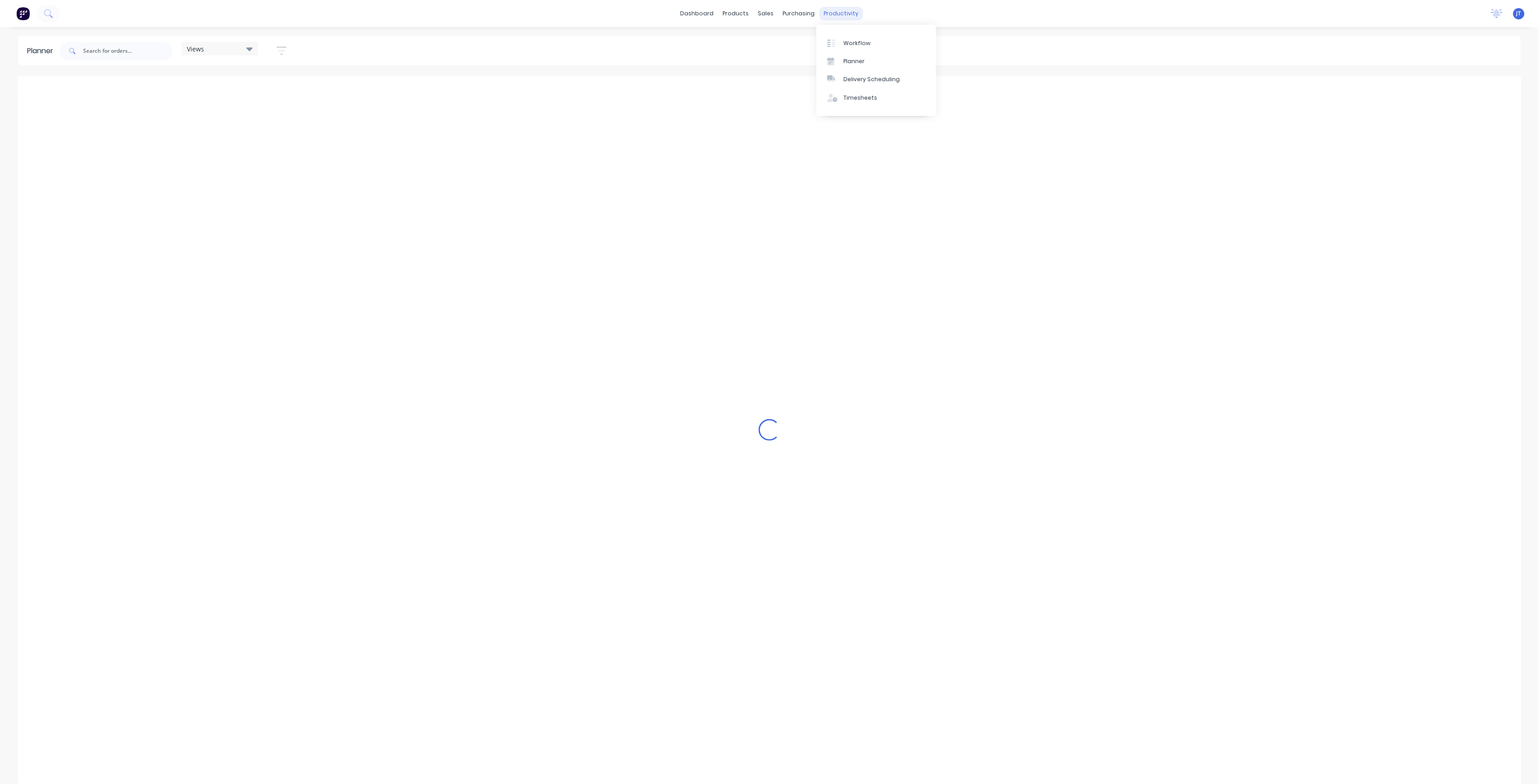
scroll to position [0, 145]
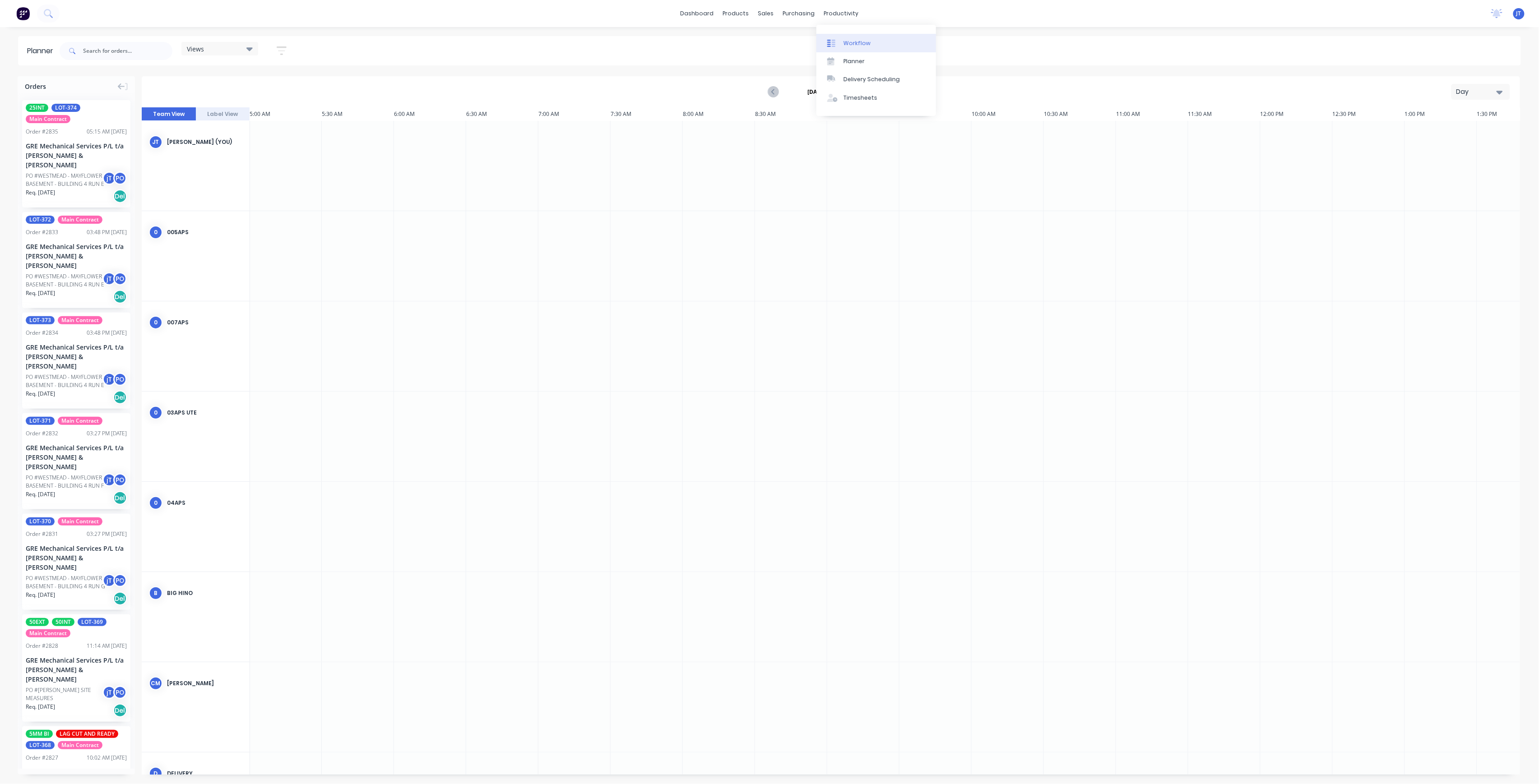
click at [860, 51] on link "Workflow" at bounding box center [876, 43] width 120 height 18
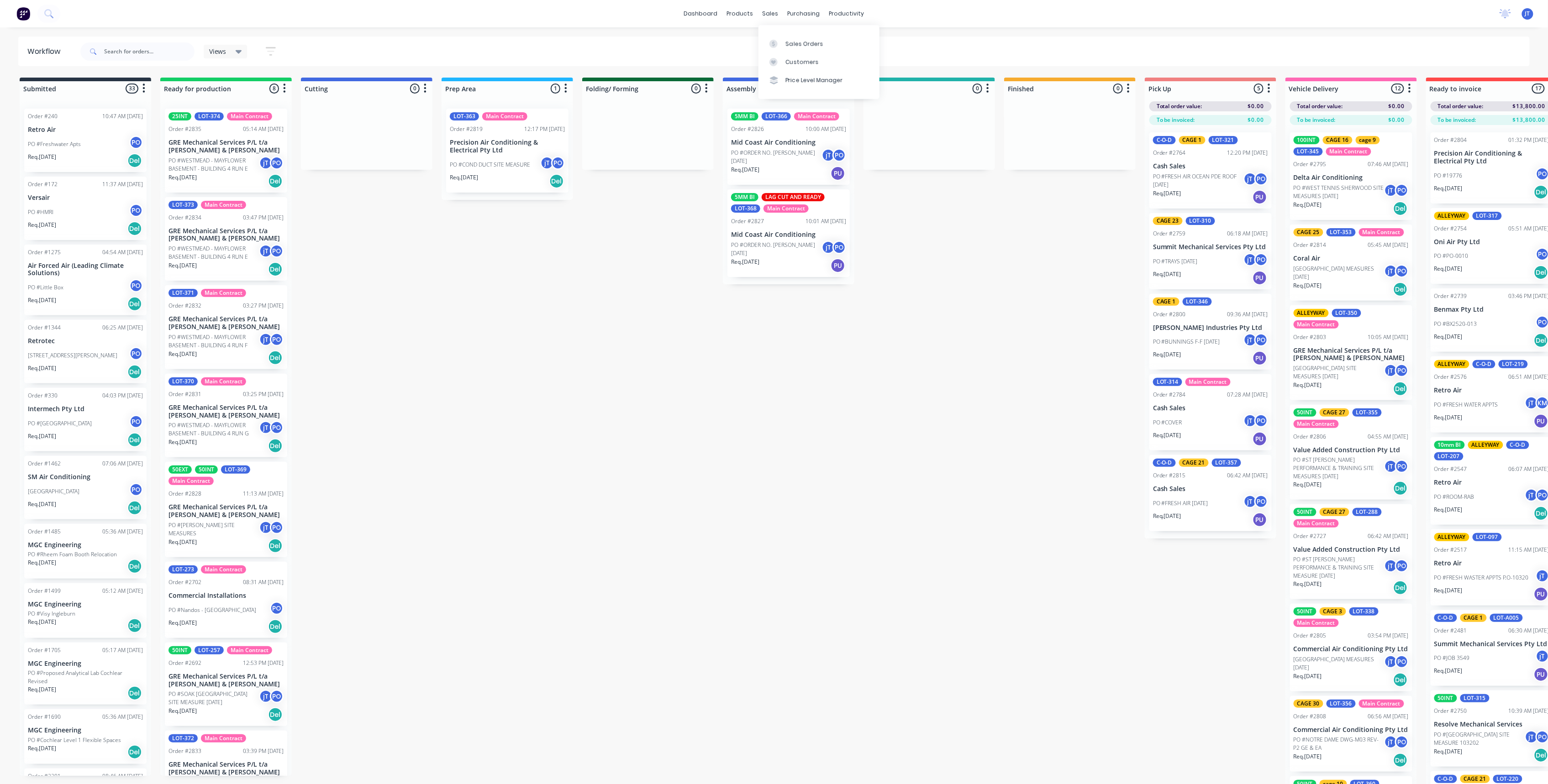
click at [769, 21] on div "dashboard products sales purchasing productivity dashboard products Product Cat…" at bounding box center [774, 14] width 1548 height 27
click at [769, 17] on div "sales" at bounding box center [771, 14] width 25 height 14
click at [788, 37] on link "Sales Orders" at bounding box center [819, 43] width 121 height 18
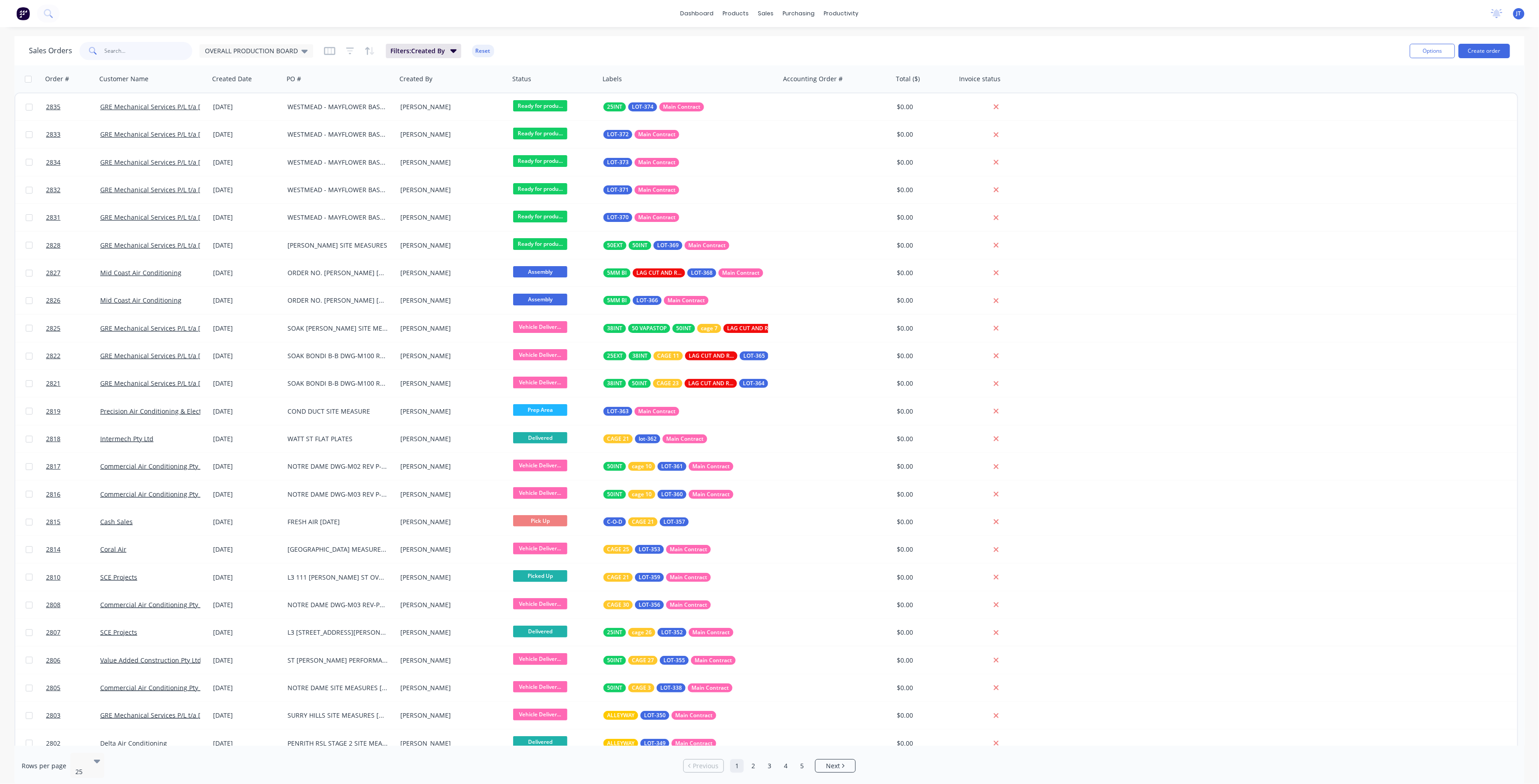
click at [158, 54] on input "text" at bounding box center [149, 50] width 88 height 18
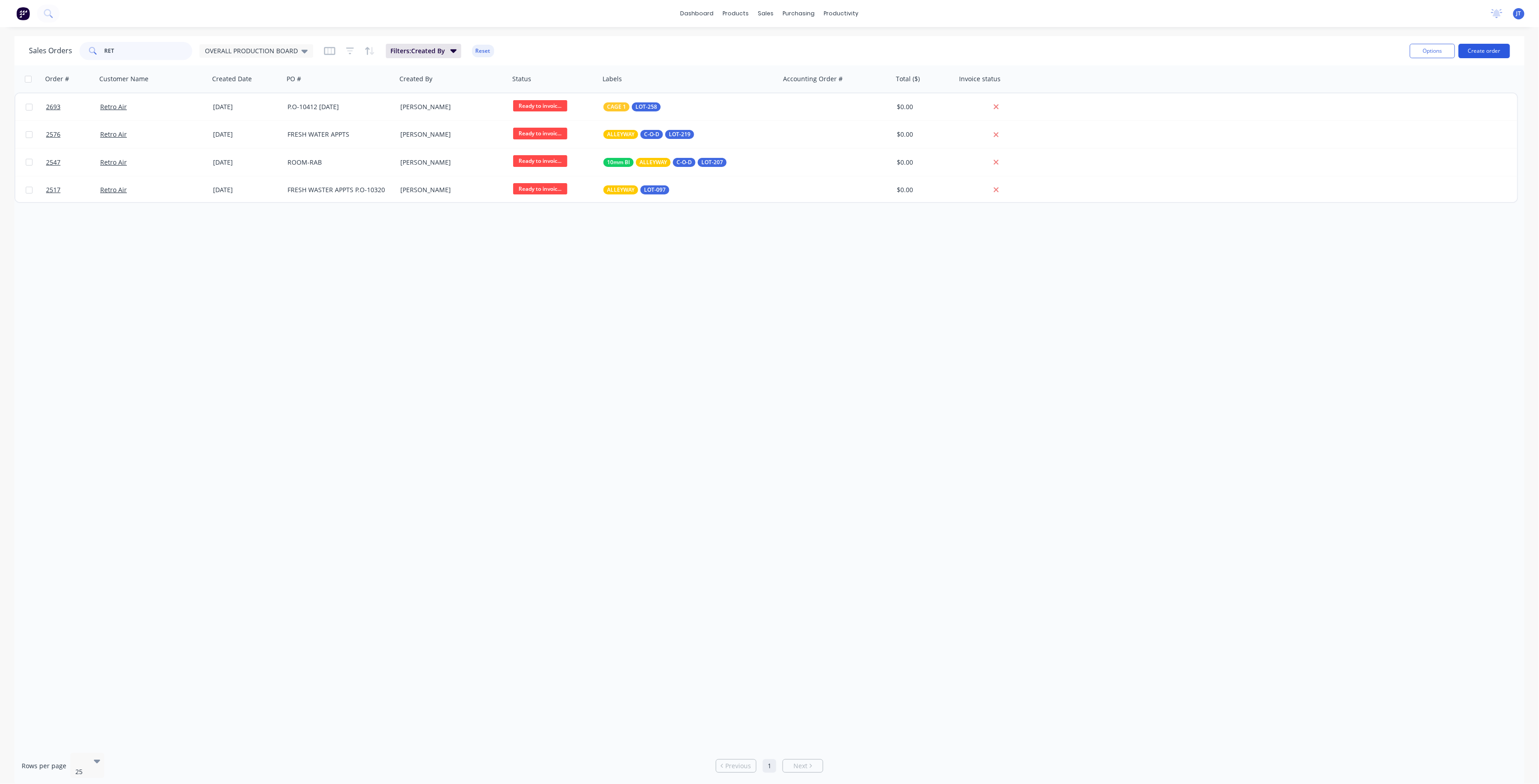
type input "RET"
click at [1479, 54] on button "Create order" at bounding box center [1484, 51] width 51 height 14
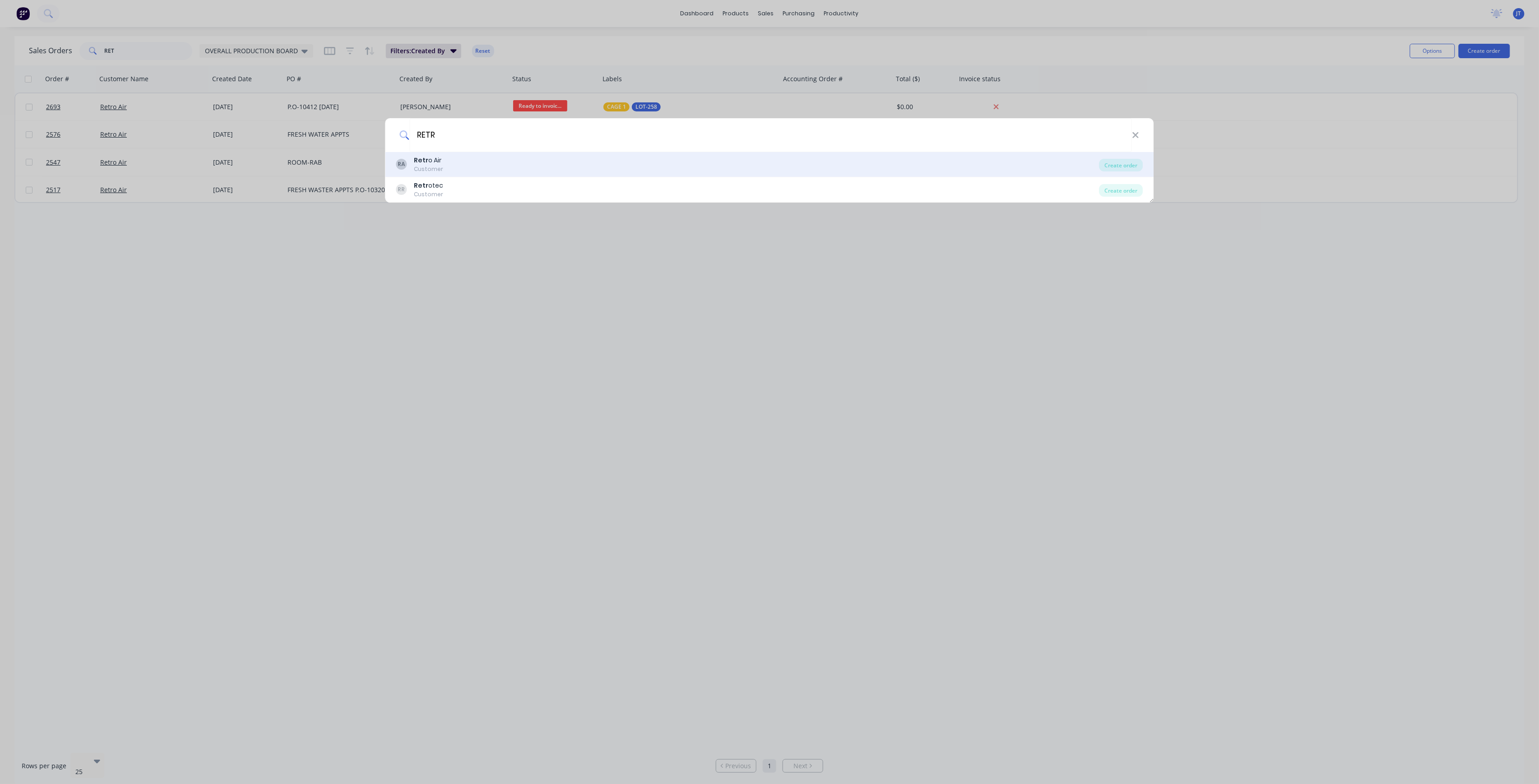
type input "RETR"
click at [461, 161] on div "RA Retr o Air Customer" at bounding box center [747, 165] width 703 height 17
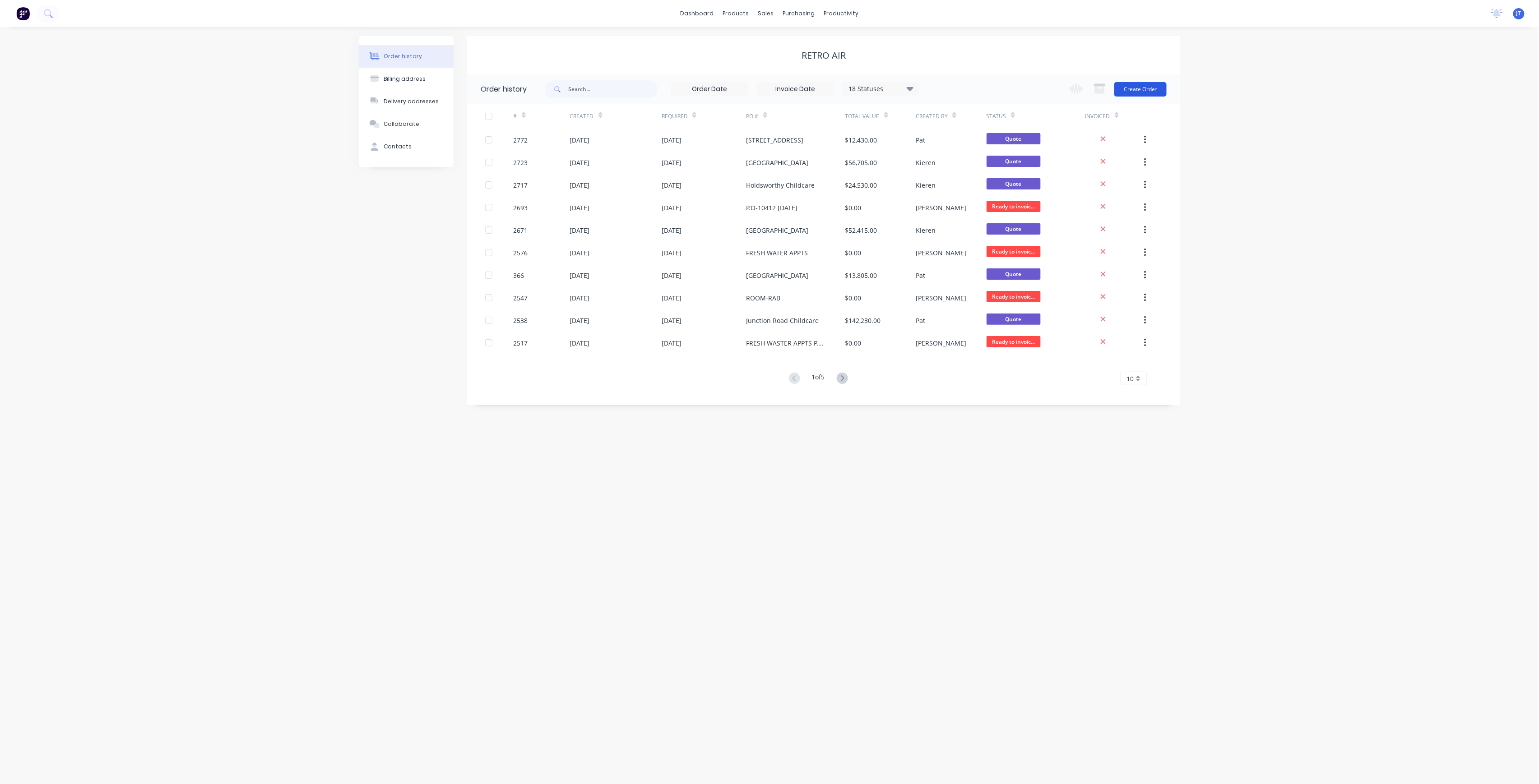
click at [1147, 86] on button "Create Order" at bounding box center [1141, 89] width 53 height 14
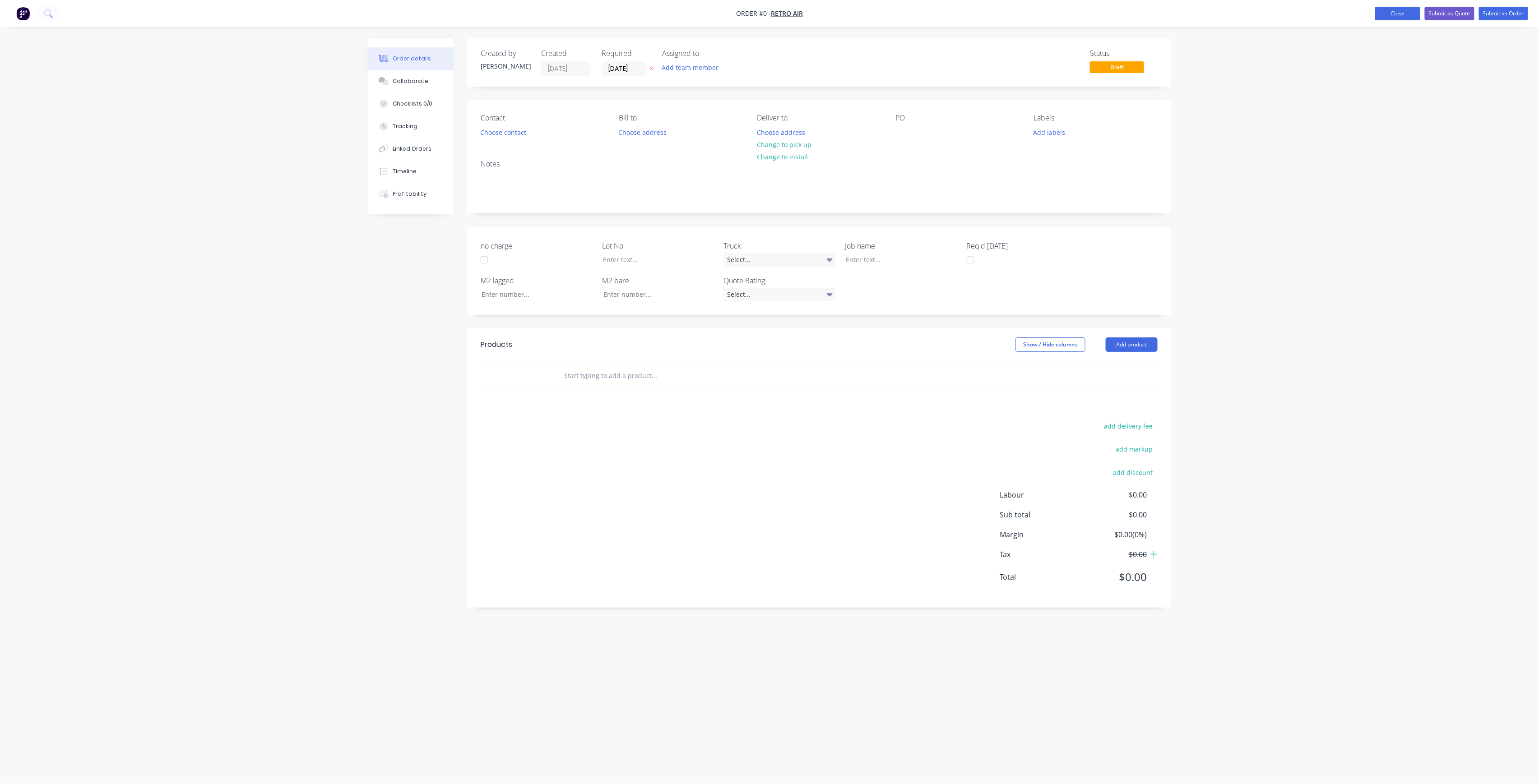
click at [1394, 8] on button "Close" at bounding box center [1397, 13] width 45 height 13
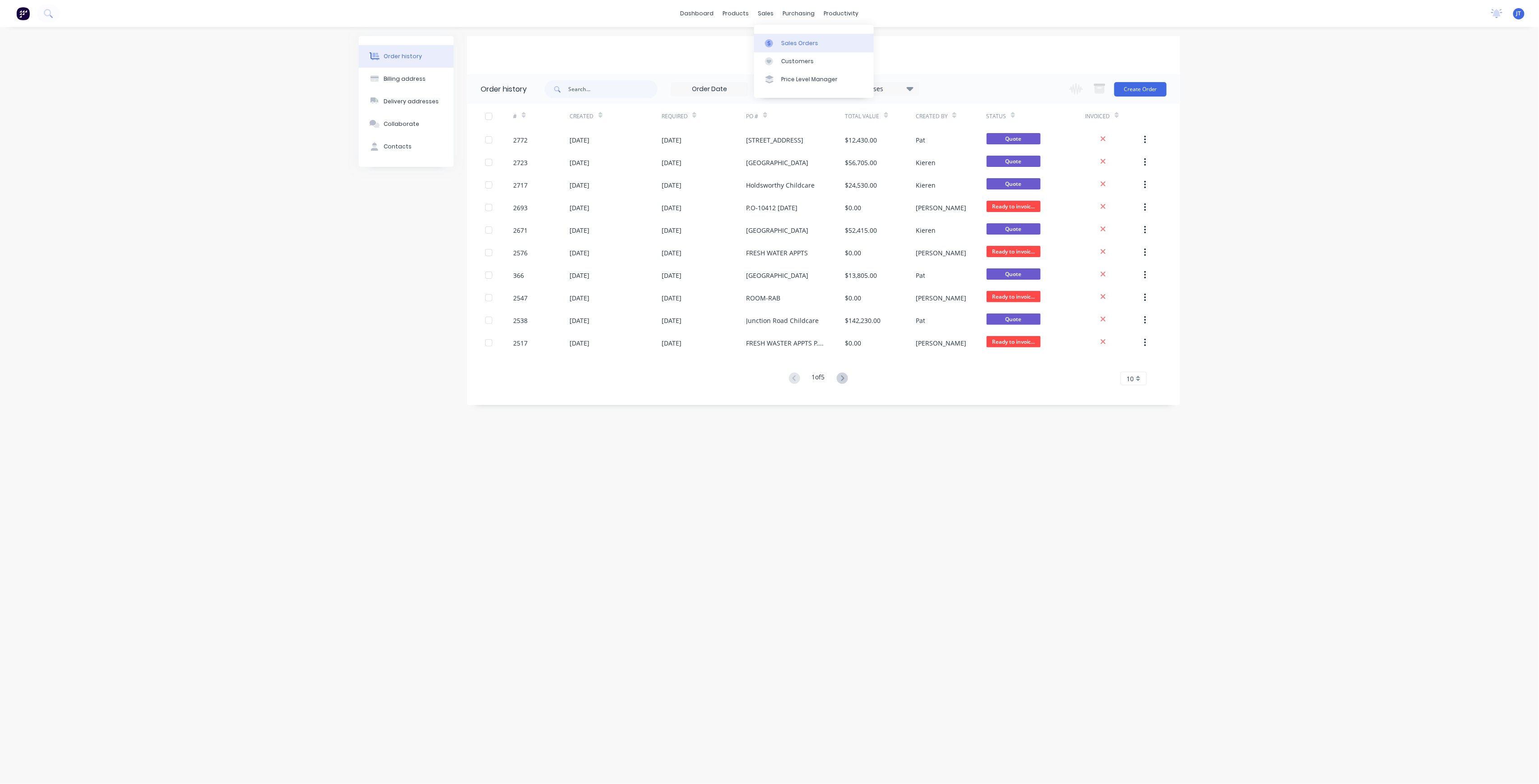
click at [769, 43] on icon at bounding box center [768, 43] width 2 height 5
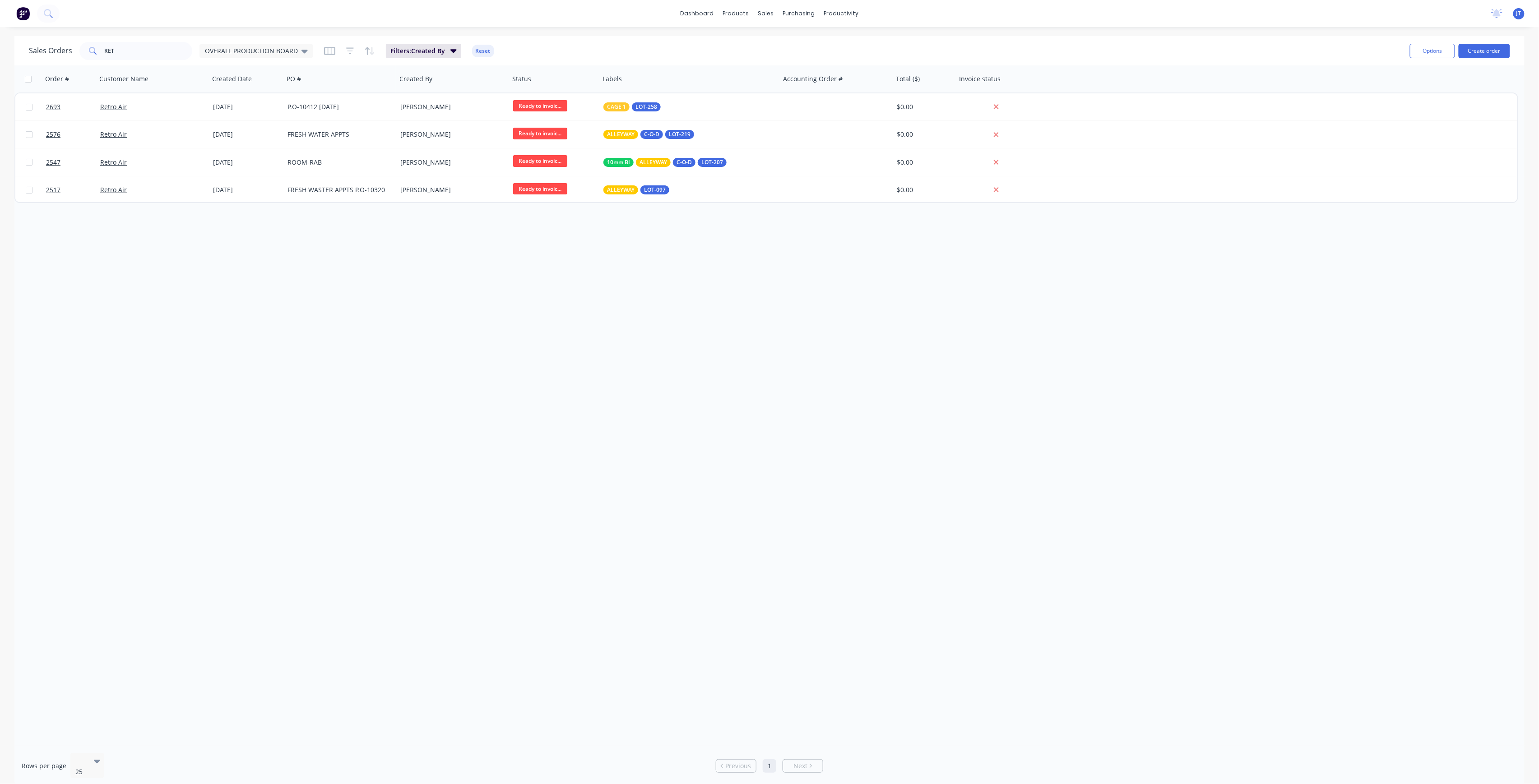
click at [1486, 58] on div "Options Create order" at bounding box center [1459, 50] width 104 height 22
click at [1486, 50] on button "Create order" at bounding box center [1484, 51] width 51 height 14
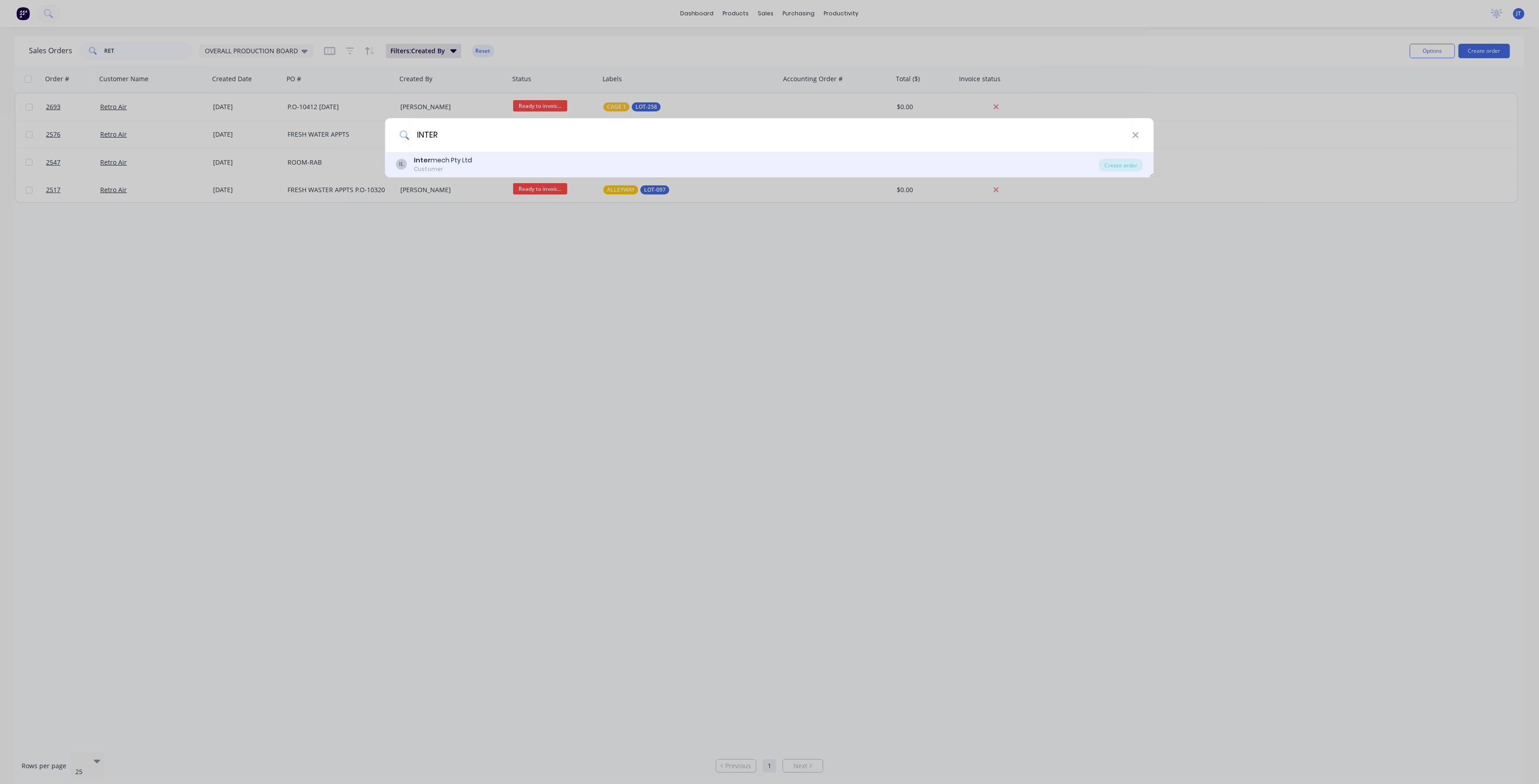
type input "INTER"
drag, startPoint x: 549, startPoint y: 155, endPoint x: 553, endPoint y: 152, distance: 5.0
click at [549, 154] on div "IL Inter mech Pty Ltd Customer Create order" at bounding box center [770, 165] width 768 height 25
click at [950, 163] on div "IL Inter mech Pty Ltd Customer" at bounding box center [747, 165] width 703 height 17
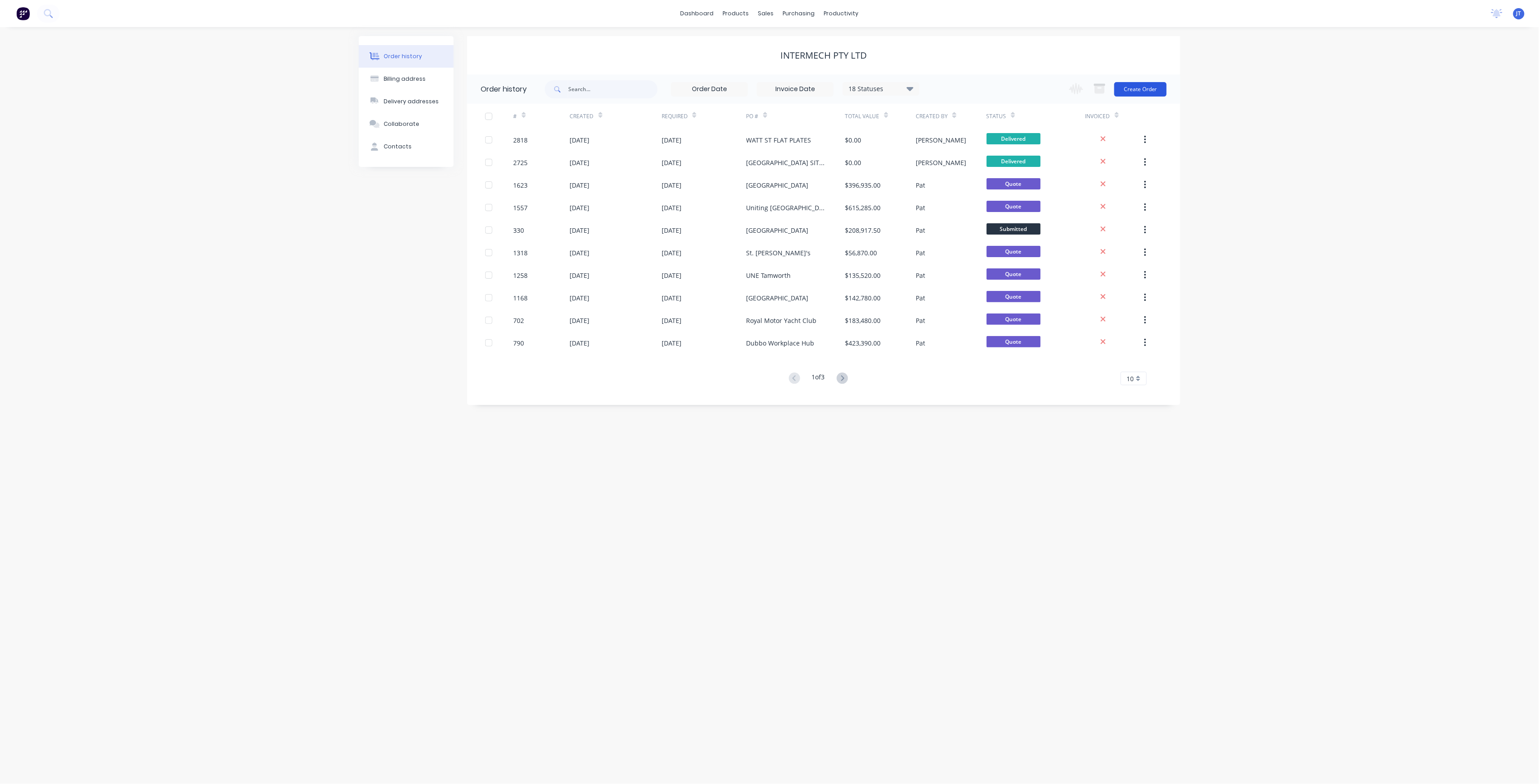
click at [1136, 94] on button "Create Order" at bounding box center [1141, 89] width 53 height 14
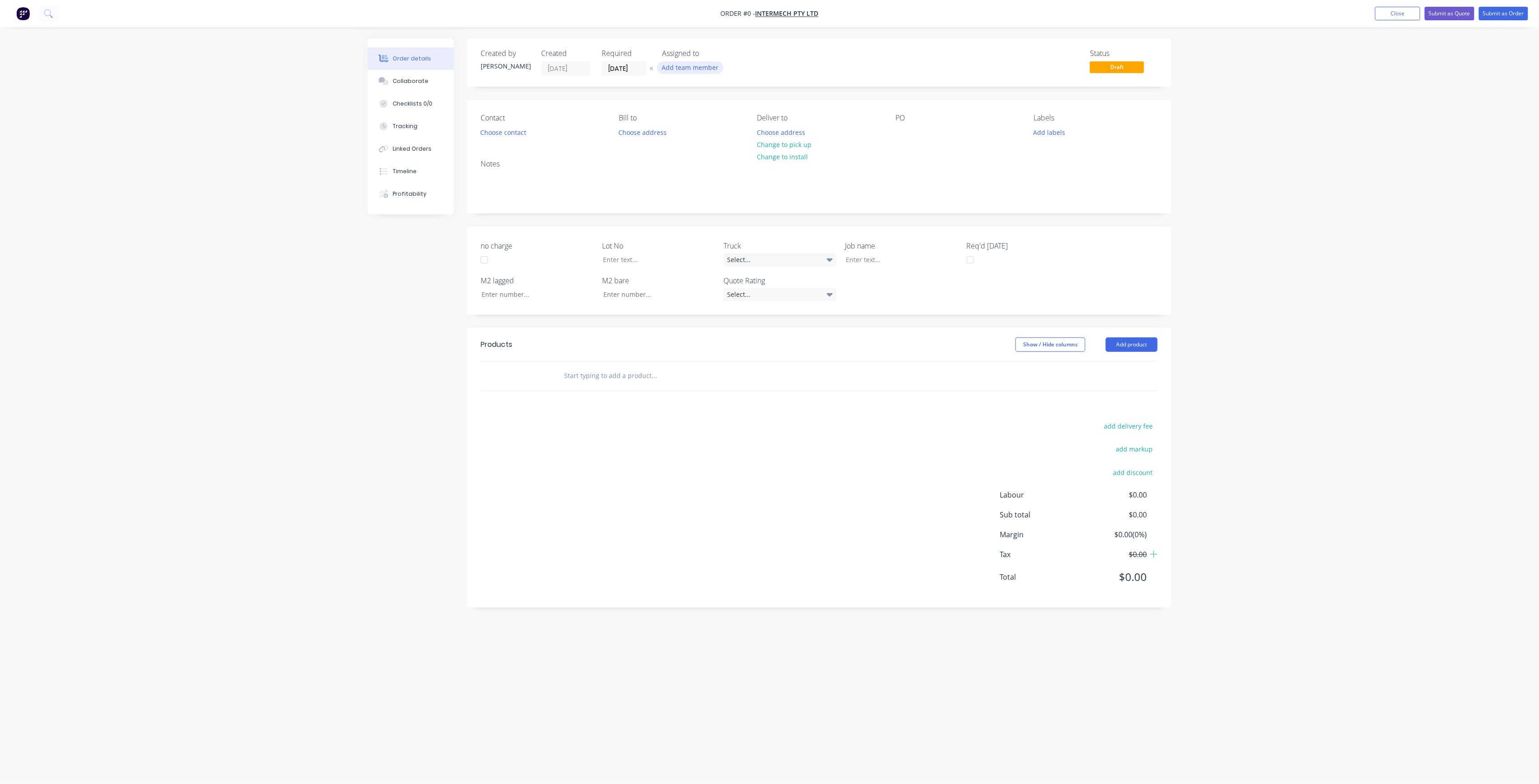
click at [708, 67] on button "Add team member" at bounding box center [690, 67] width 66 height 12
click at [719, 116] on div "[PERSON_NAME] (You)" at bounding box center [735, 117] width 91 height 9
click at [731, 179] on div "[PERSON_NAME]" at bounding box center [735, 181] width 91 height 9
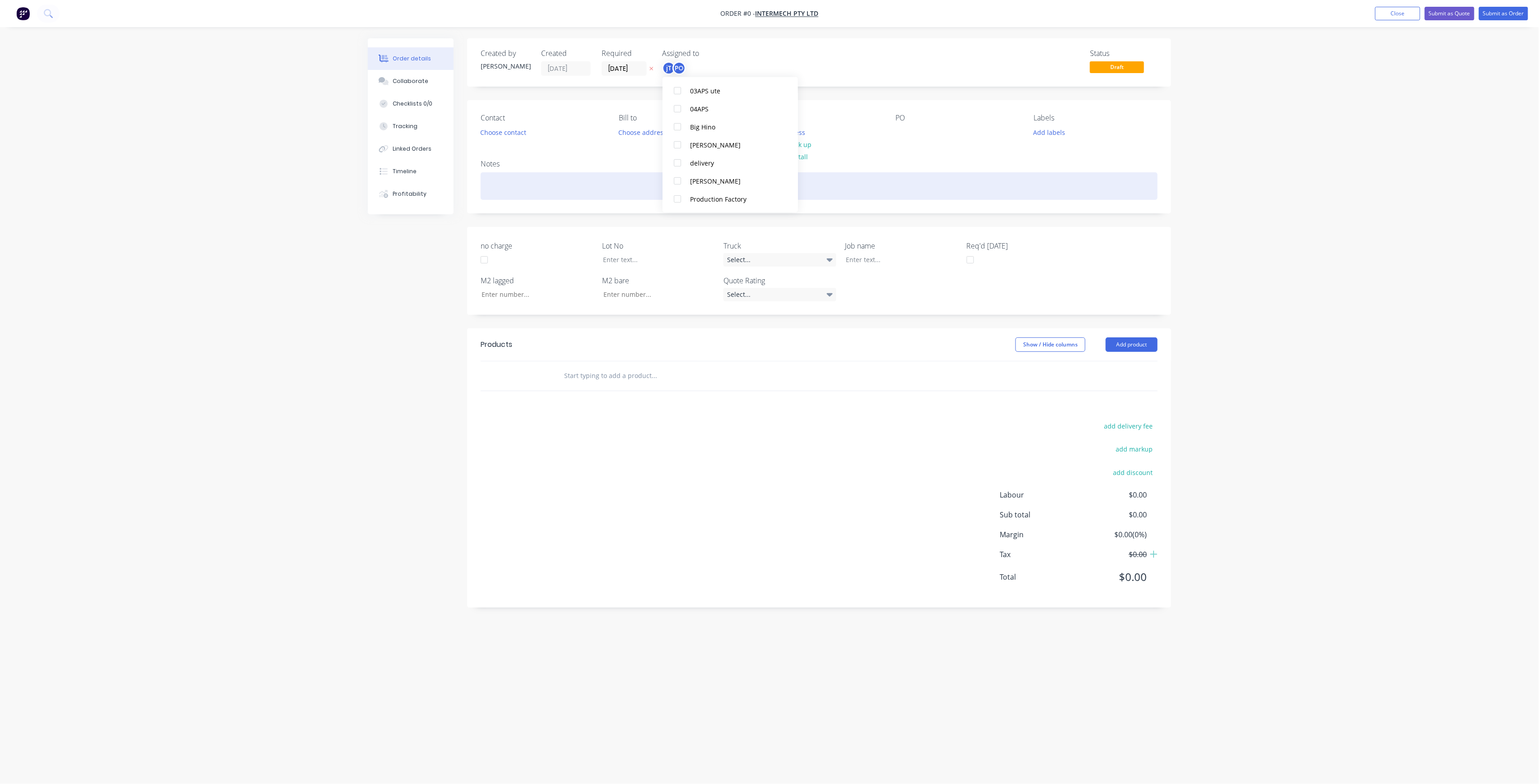
scroll to position [0, 0]
click at [571, 176] on div "Order details Collaborate Checklists 0/0 Tracking Linked Orders Timeline Profit…" at bounding box center [770, 375] width 822 height 673
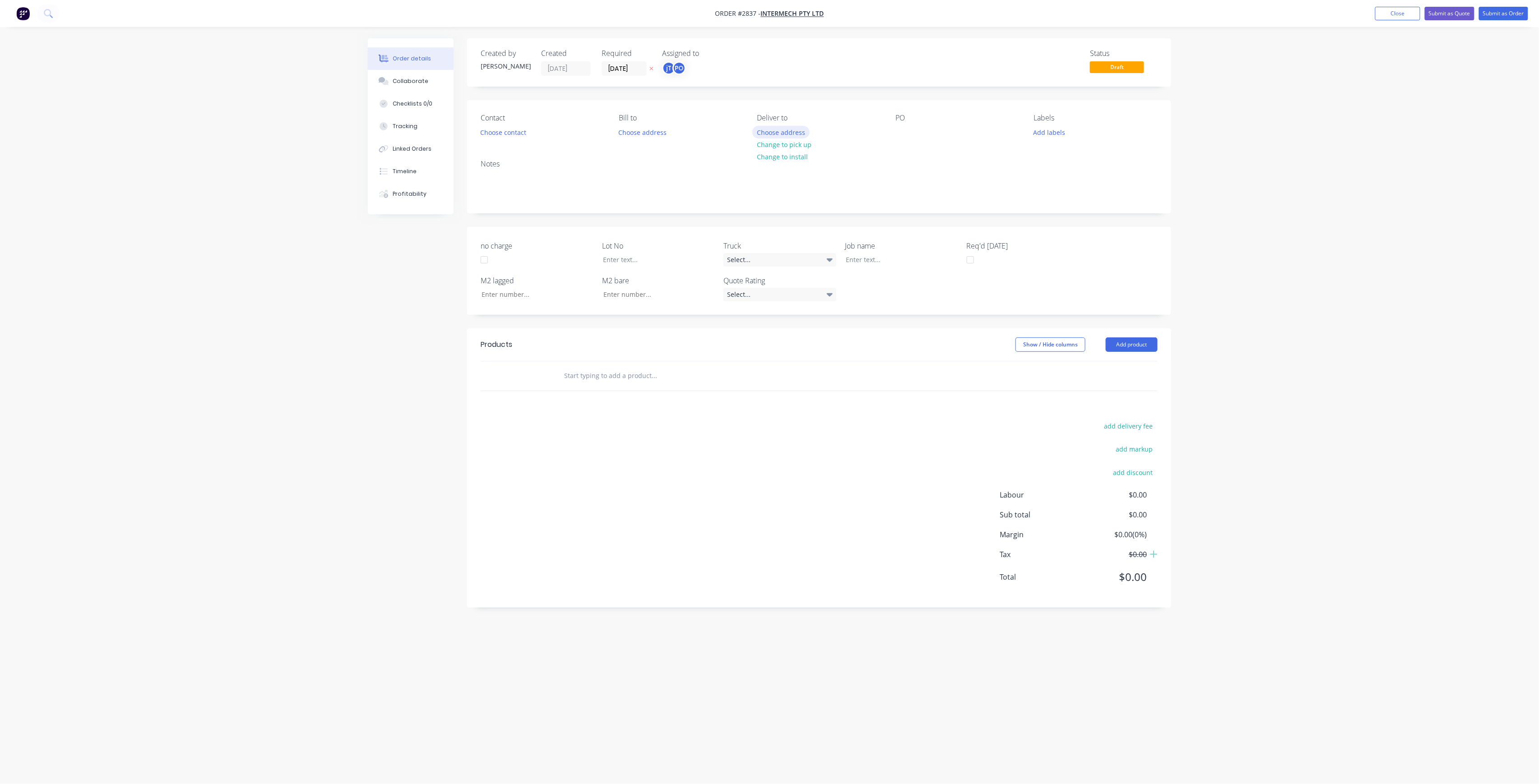
click at [804, 127] on button "Choose address" at bounding box center [781, 131] width 57 height 12
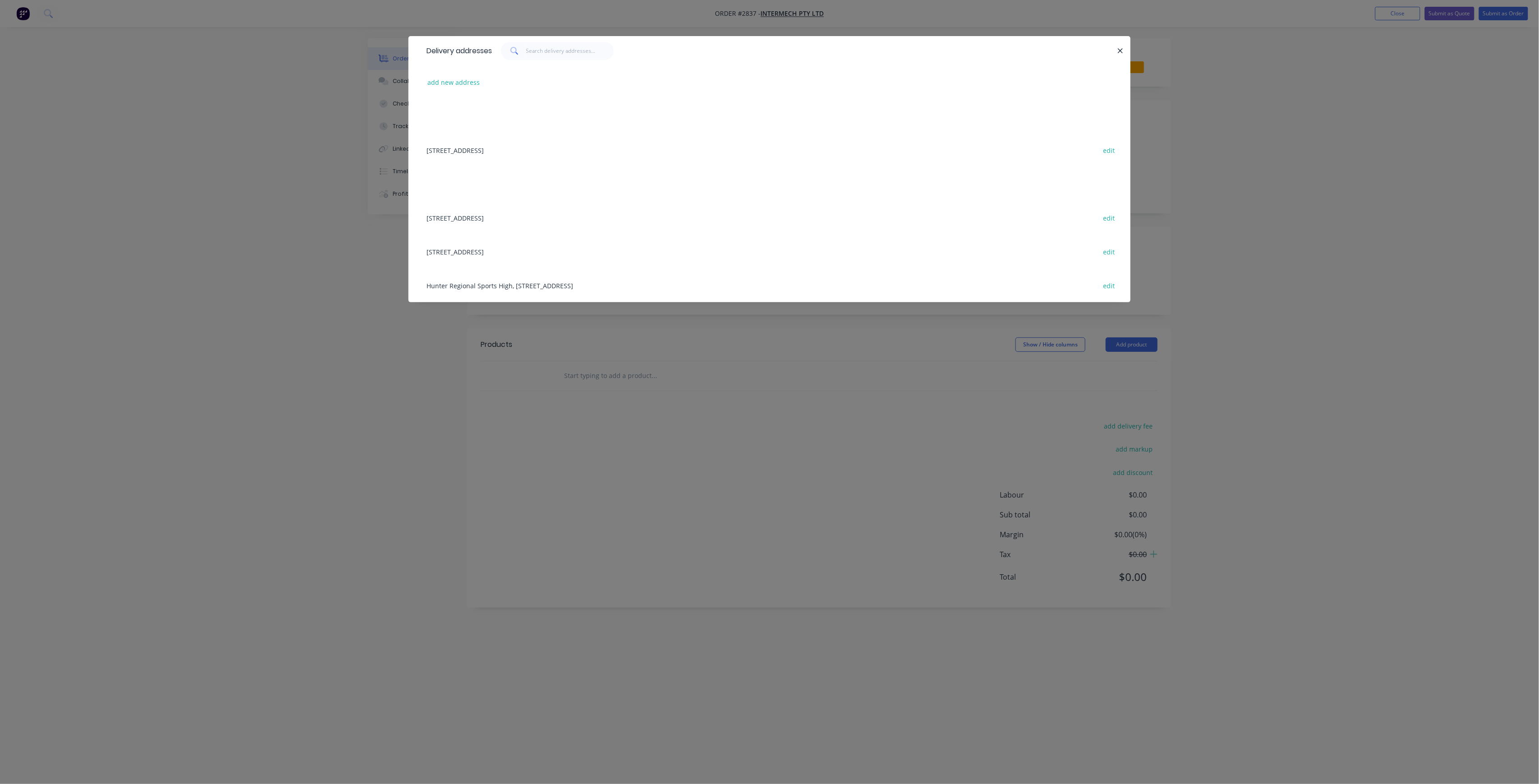
drag, startPoint x: 524, startPoint y: 213, endPoint x: 719, endPoint y: 170, distance: 199.7
click at [525, 213] on div "[STREET_ADDRESS] edit" at bounding box center [769, 217] width 695 height 34
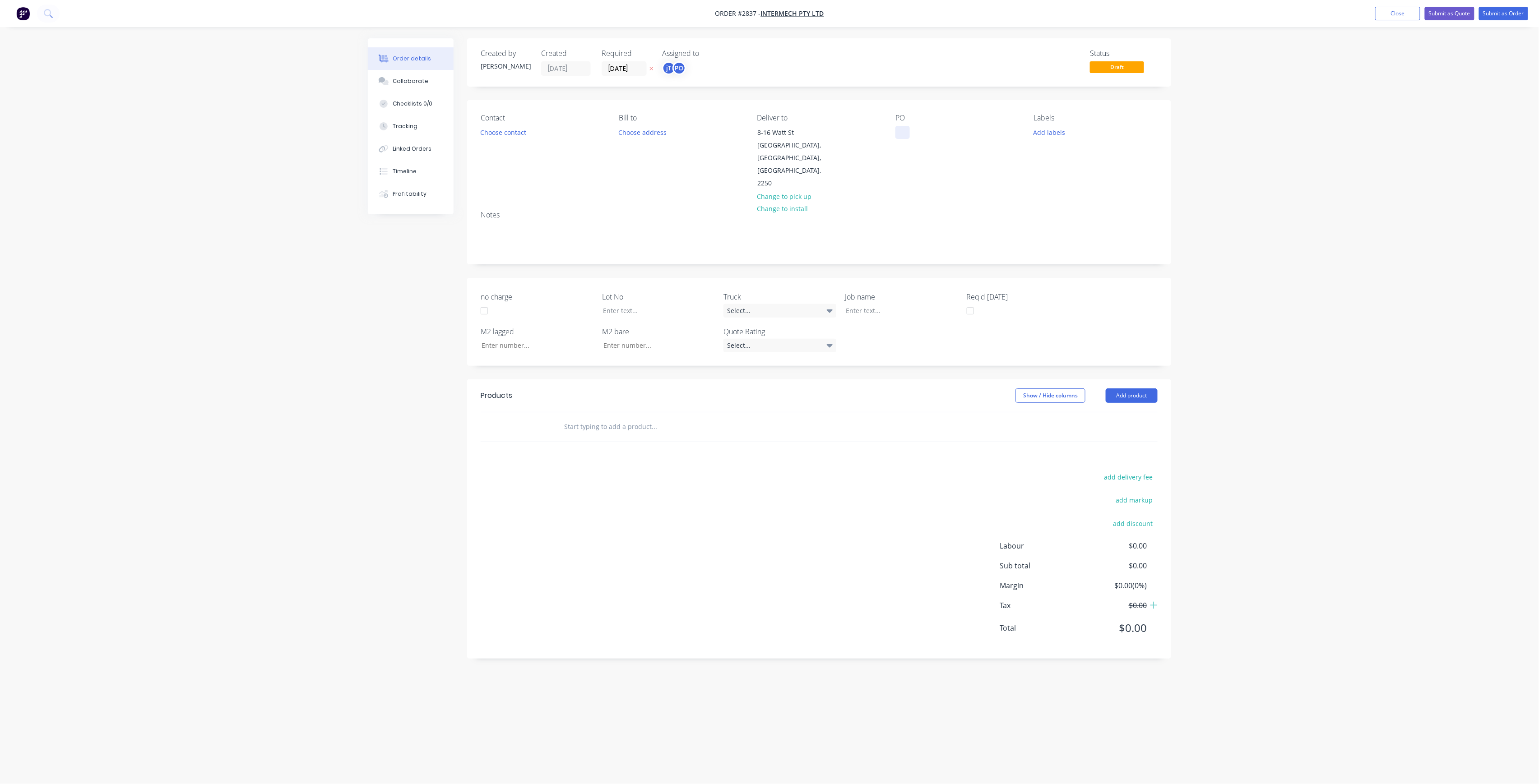
click at [908, 134] on div at bounding box center [903, 132] width 14 height 13
click at [1045, 131] on button "Add labels" at bounding box center [1049, 131] width 42 height 12
click at [1095, 161] on input "text" at bounding box center [1109, 158] width 94 height 18
click at [1082, 209] on div "LOT-376" at bounding box center [1073, 213] width 29 height 10
click at [1105, 147] on input "LOT-376" at bounding box center [1109, 154] width 94 height 18
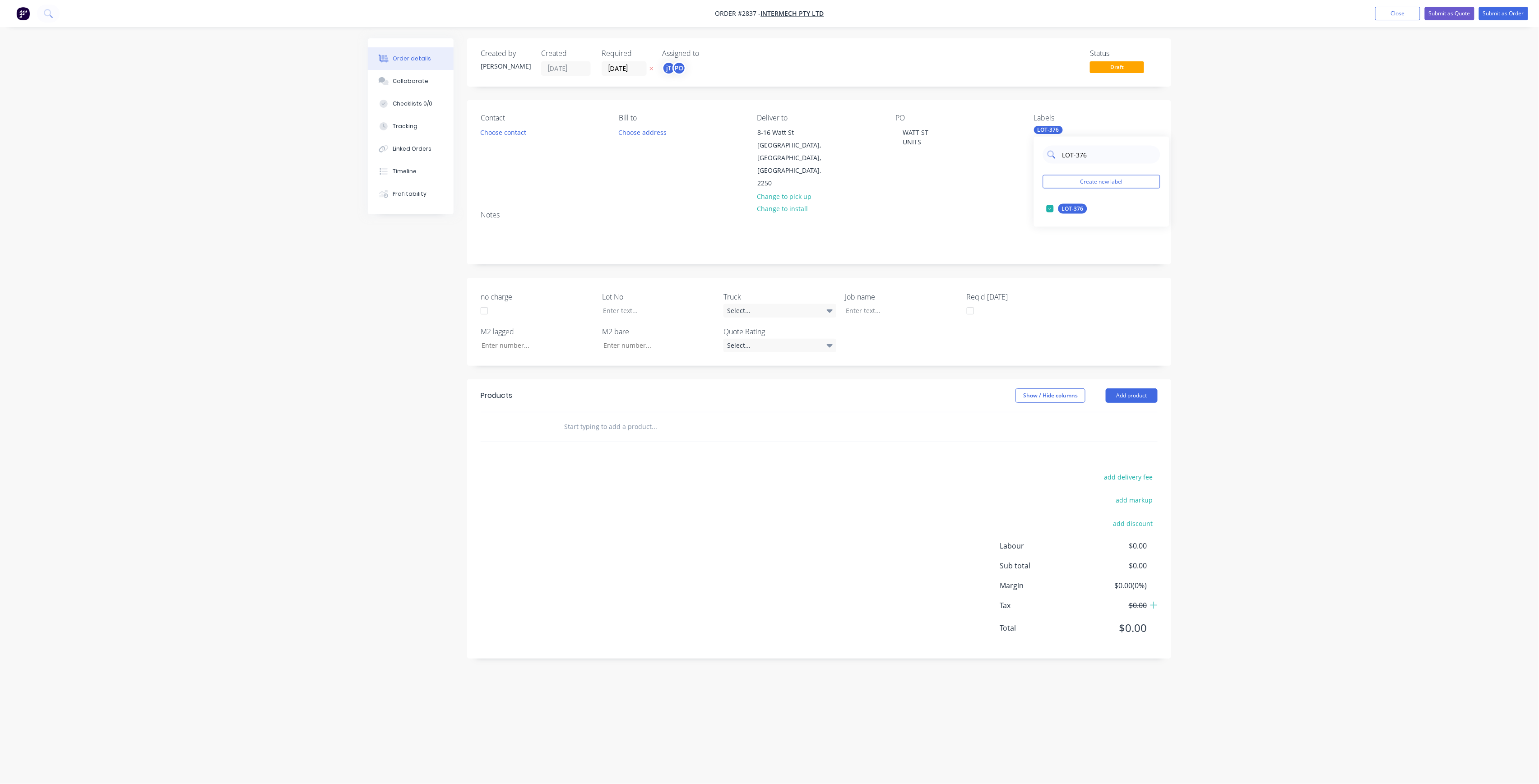
click at [1105, 148] on input "LOT-376" at bounding box center [1109, 154] width 94 height 18
click at [1105, 149] on input "LOT-376" at bounding box center [1109, 154] width 94 height 18
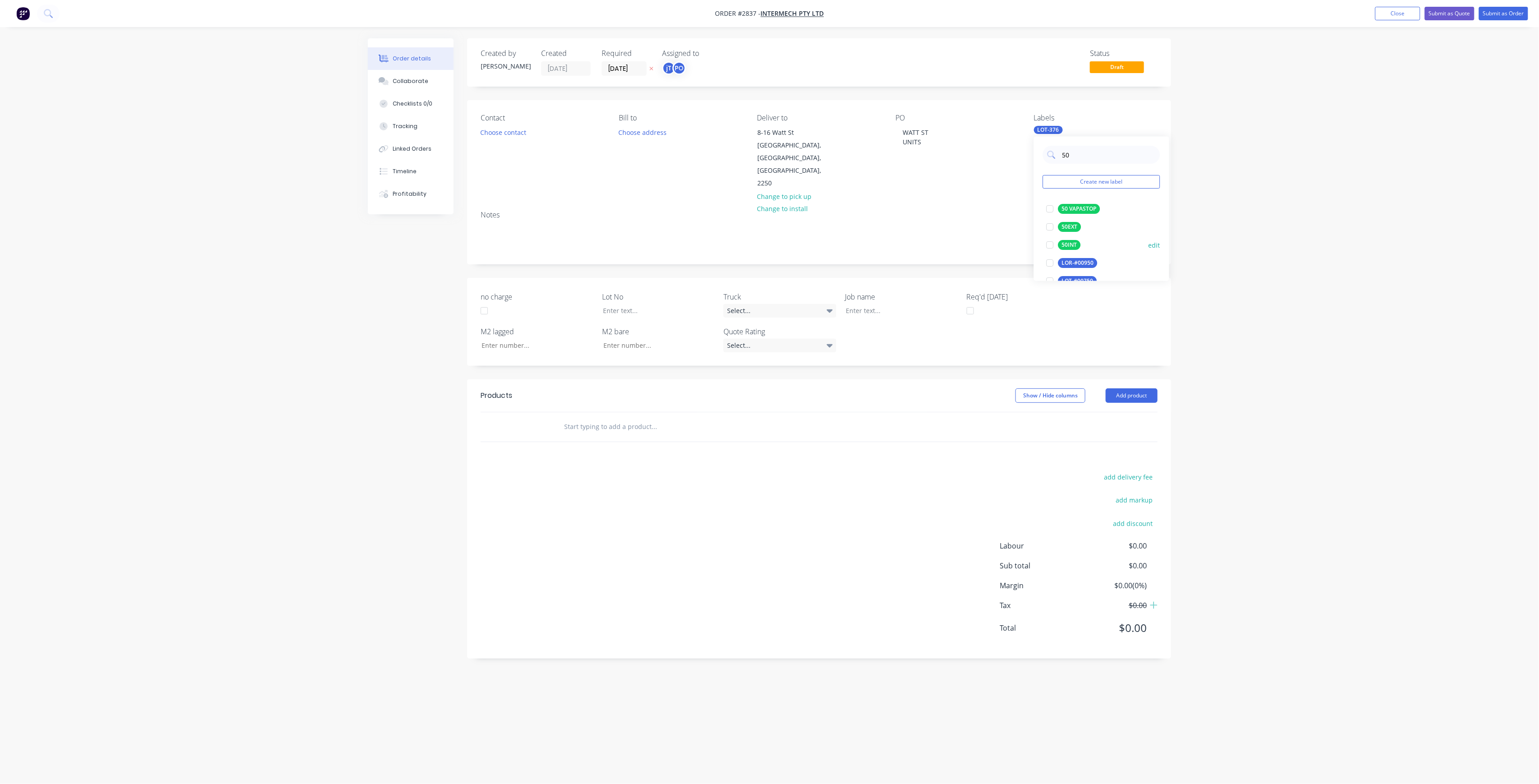
click at [1071, 242] on div "50INT" at bounding box center [1070, 245] width 23 height 10
click at [1082, 154] on input "50" at bounding box center [1109, 154] width 94 height 18
click at [1071, 211] on div "100INT" at bounding box center [1071, 209] width 26 height 10
click at [1093, 149] on input "100" at bounding box center [1109, 154] width 94 height 18
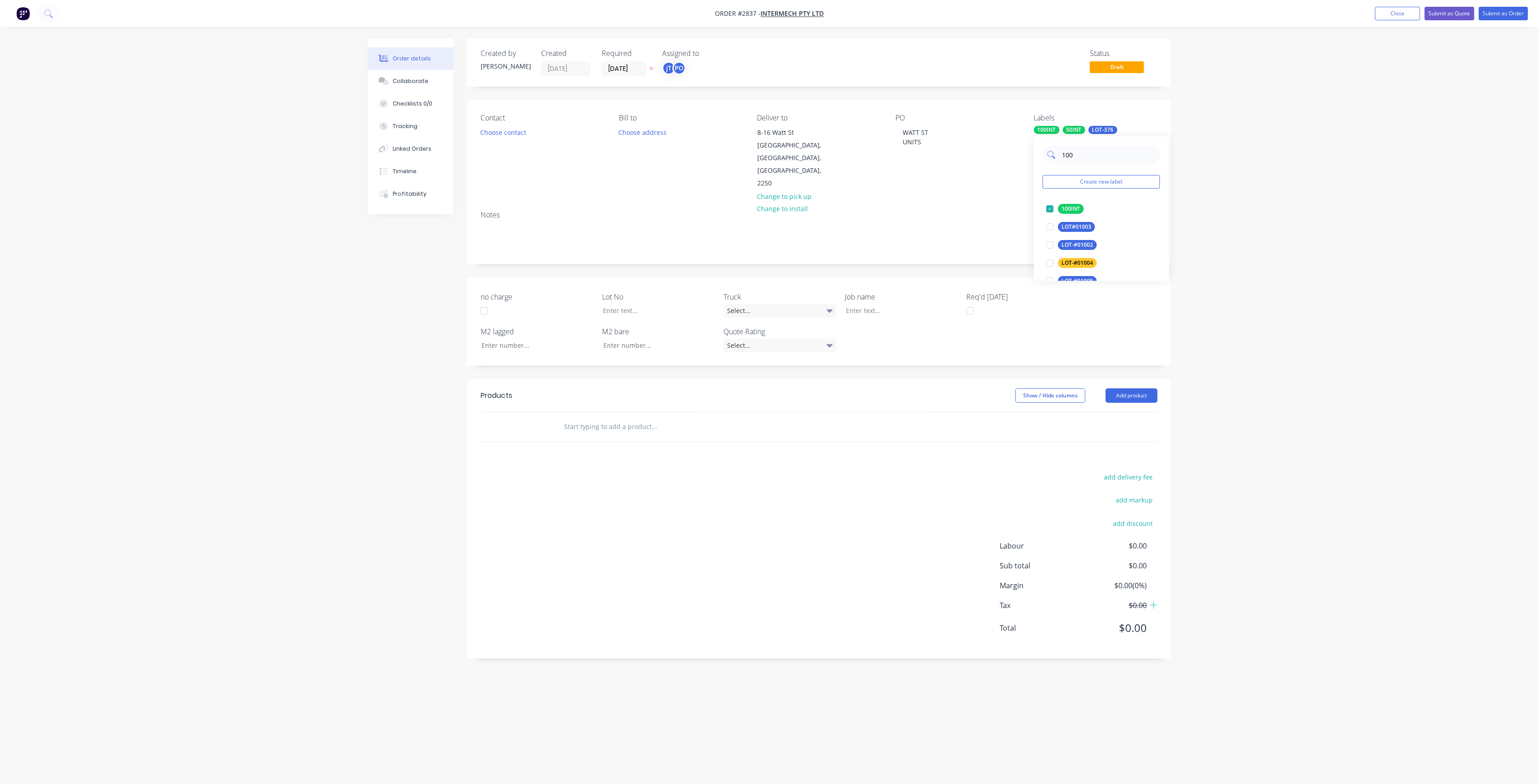
click at [1093, 149] on input "100" at bounding box center [1109, 154] width 94 height 18
type input "MAIN"
click at [1073, 208] on div "Main Contract" at bounding box center [1081, 209] width 45 height 10
click at [1345, 268] on div "Order details Collaborate Checklists 0/0 Tracking Linked Orders Timeline Profit…" at bounding box center [769, 392] width 1539 height 784
click at [678, 418] on input "text" at bounding box center [653, 427] width 180 height 18
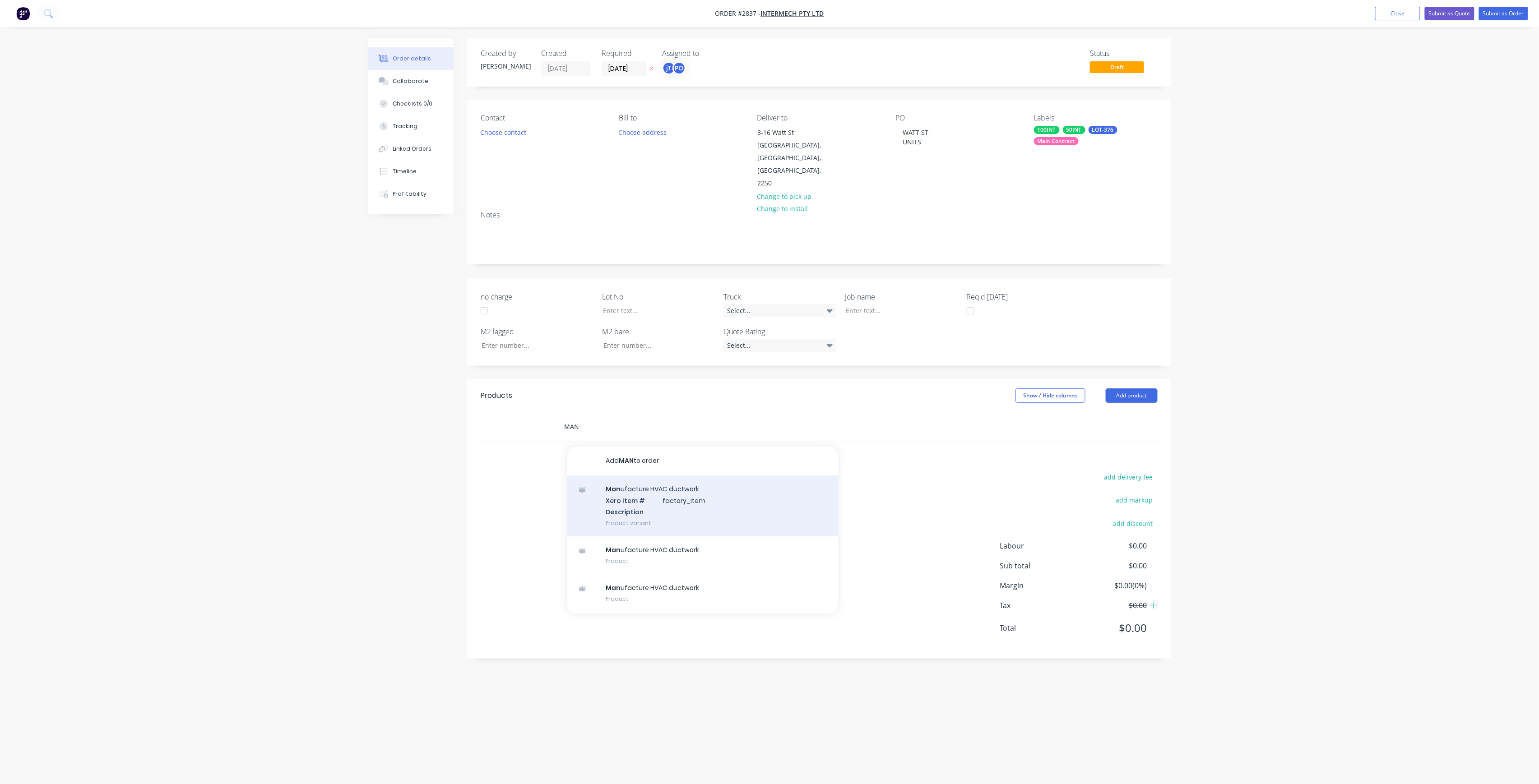
type input "MAN"
click at [678, 475] on div "Man ufacture HVAC ductwork Xero Item # factory_item Description Product variant" at bounding box center [703, 505] width 271 height 61
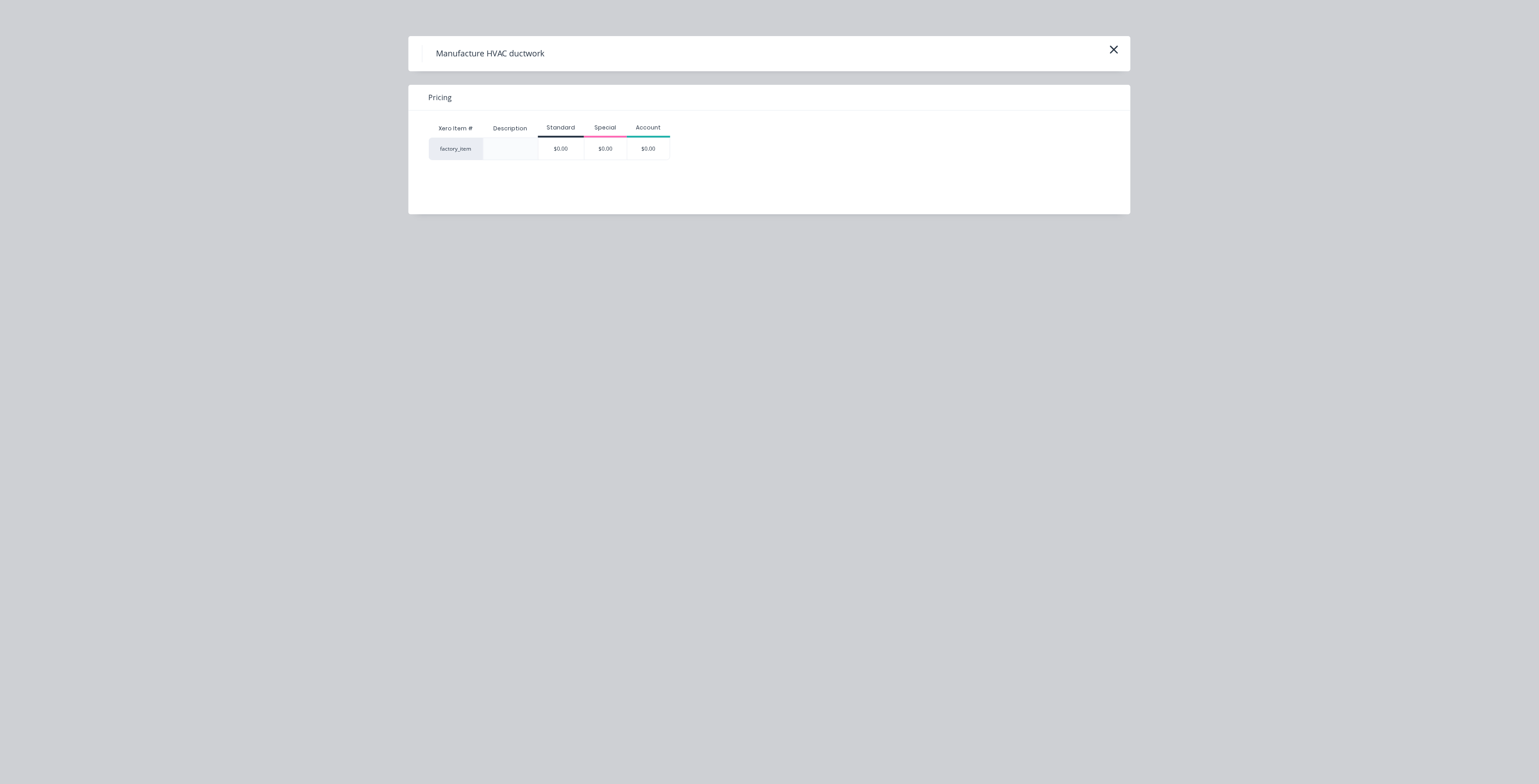
drag, startPoint x: 577, startPoint y: 139, endPoint x: 642, endPoint y: 181, distance: 77.4
click at [576, 139] on div "$0.00" at bounding box center [561, 149] width 46 height 22
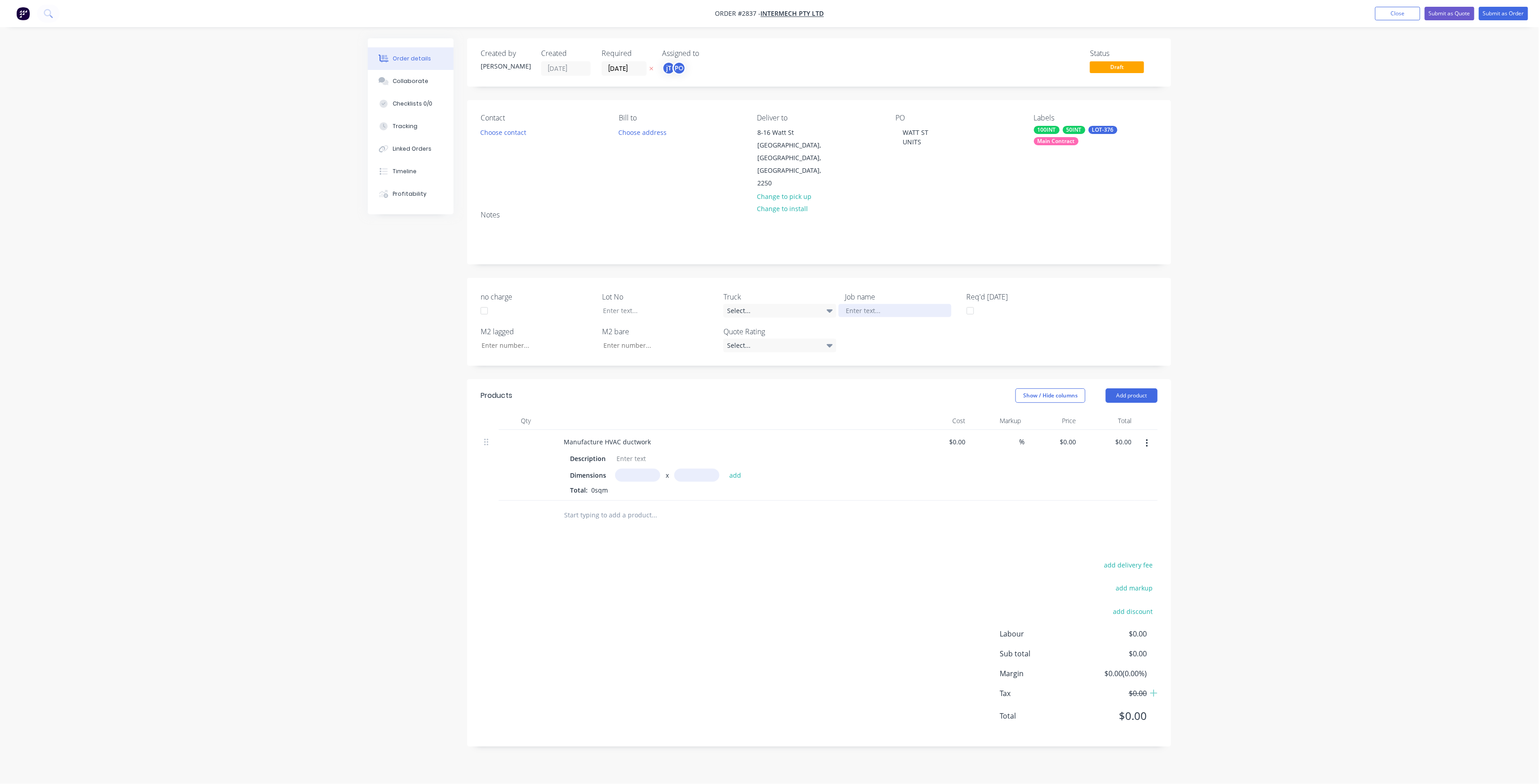
click at [869, 304] on div at bounding box center [894, 310] width 113 height 13
click at [668, 304] on div at bounding box center [652, 310] width 113 height 13
click at [1496, 13] on button "Submit as Order" at bounding box center [1504, 13] width 49 height 13
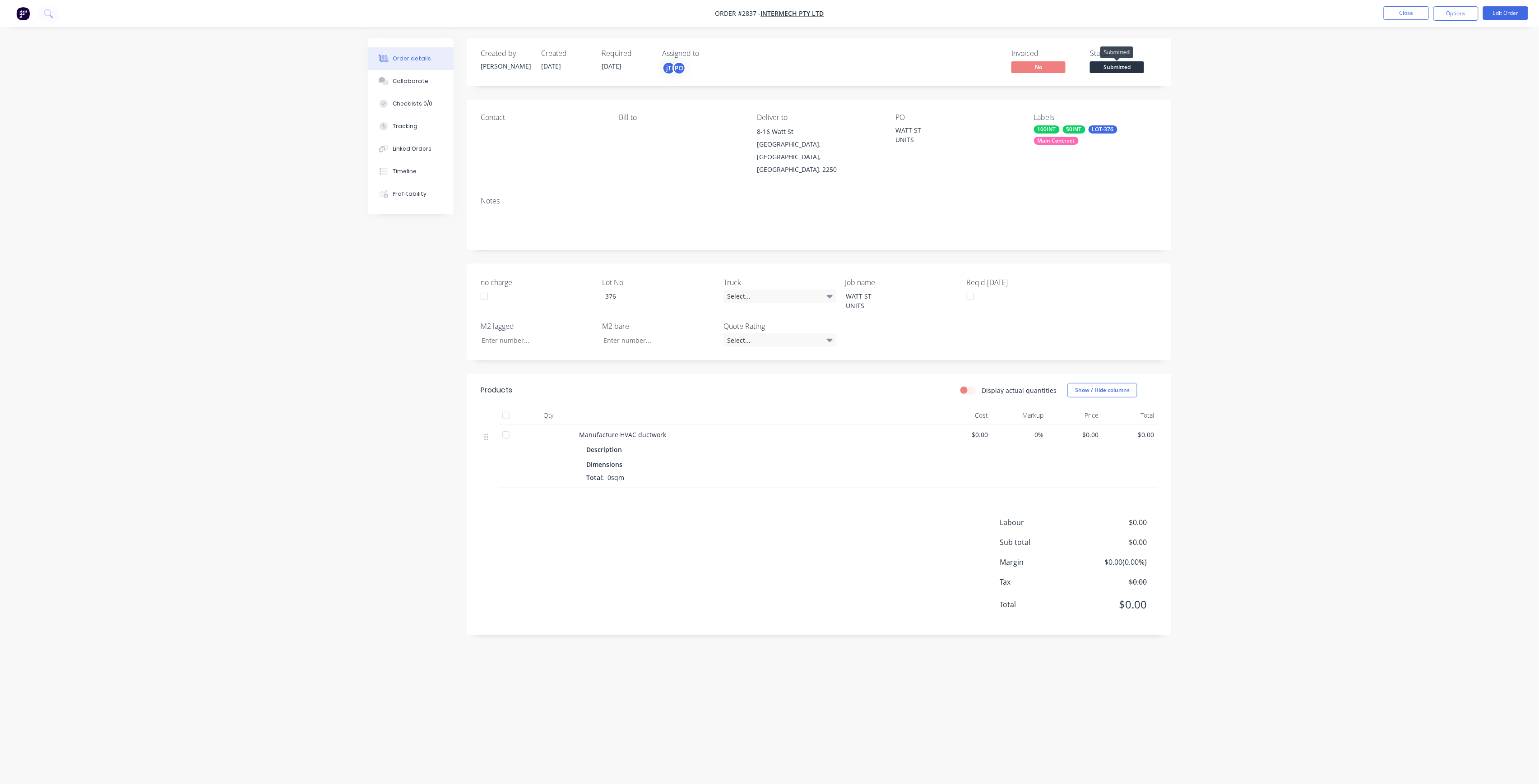
click at [1098, 65] on span "Submitted" at bounding box center [1117, 67] width 54 height 11
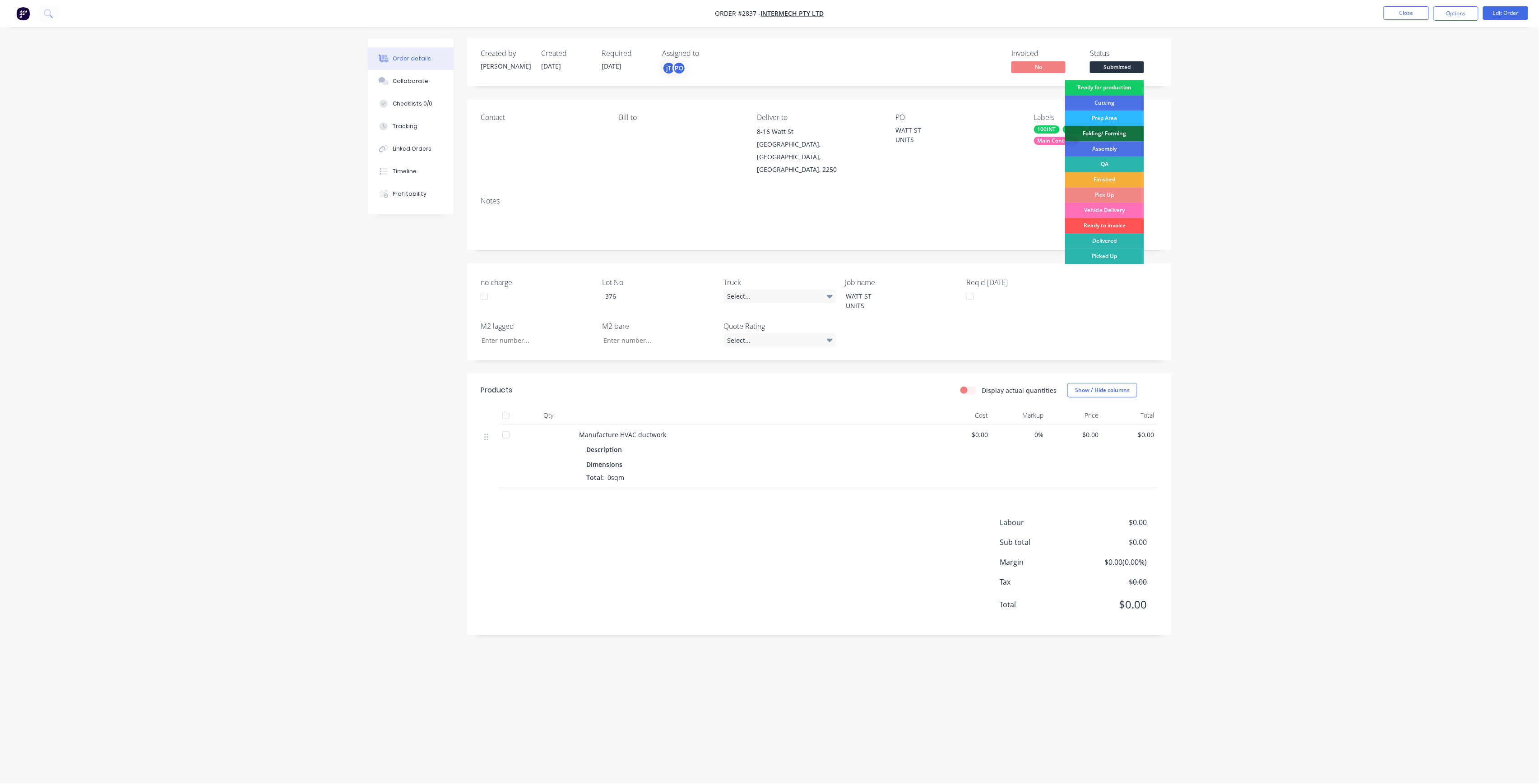
click at [1112, 85] on div "Ready for production" at bounding box center [1104, 87] width 79 height 15
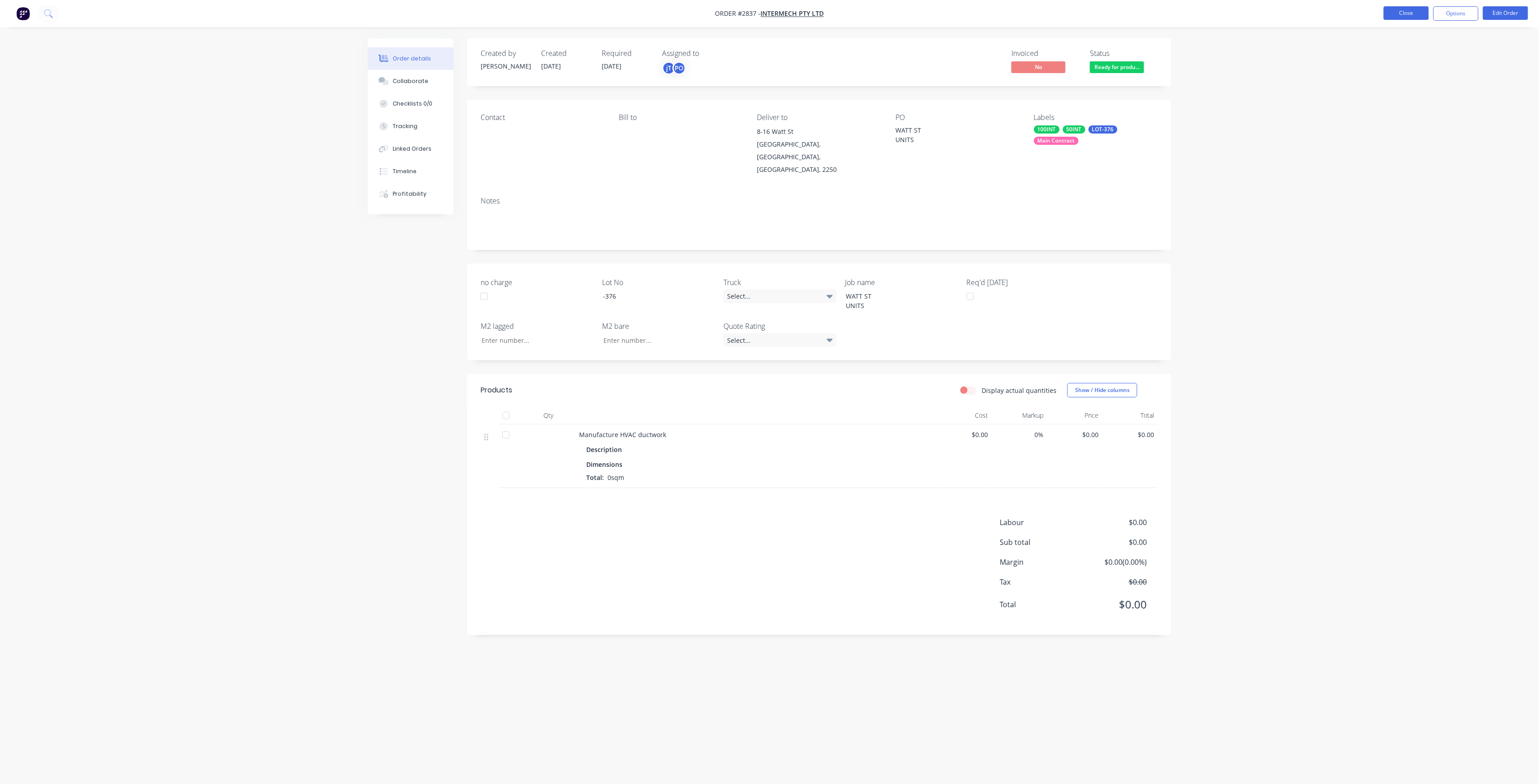
click at [1412, 14] on button "Close" at bounding box center [1406, 13] width 45 height 13
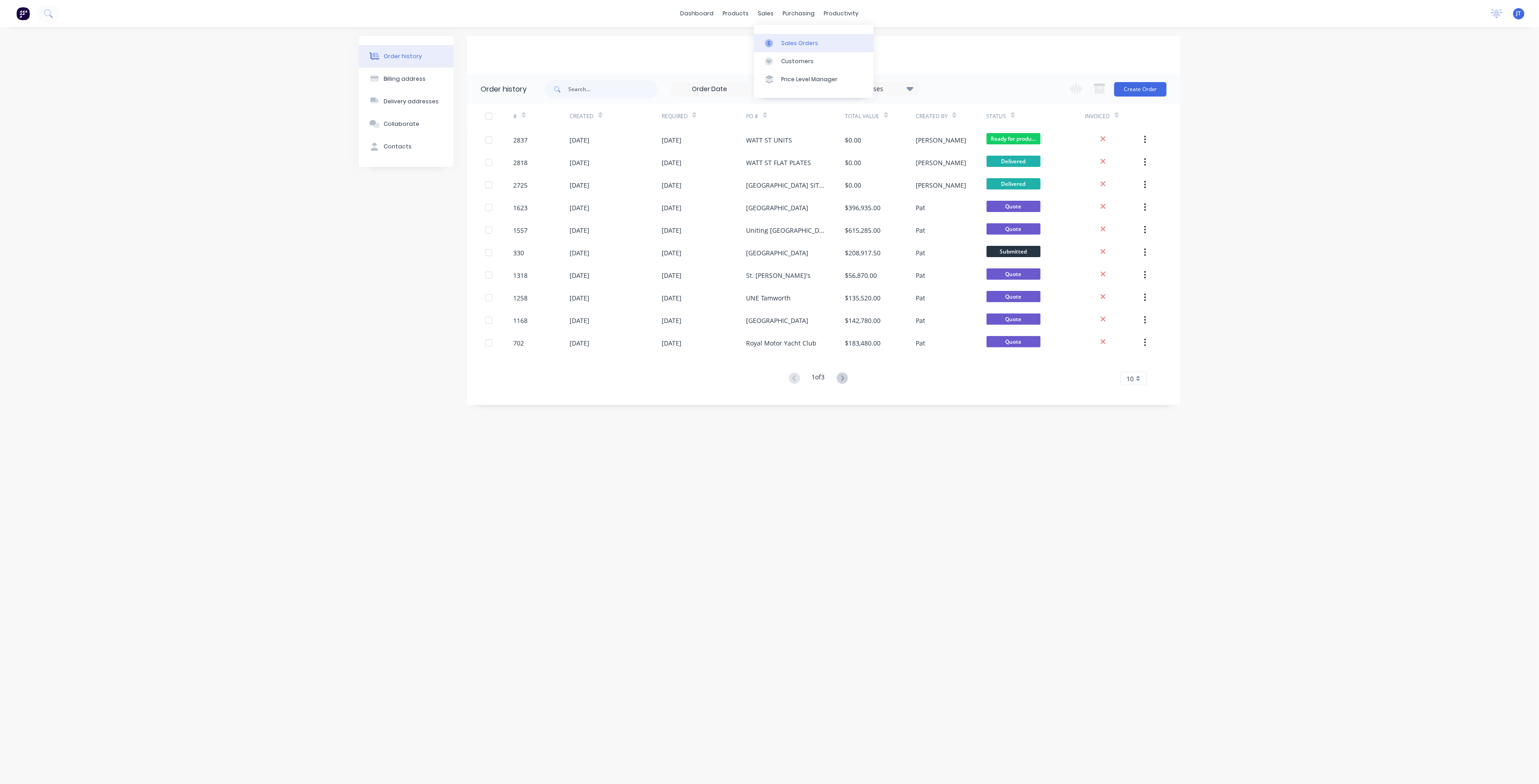
click at [777, 39] on div at bounding box center [771, 43] width 13 height 8
